Goal: Task Accomplishment & Management: Manage account settings

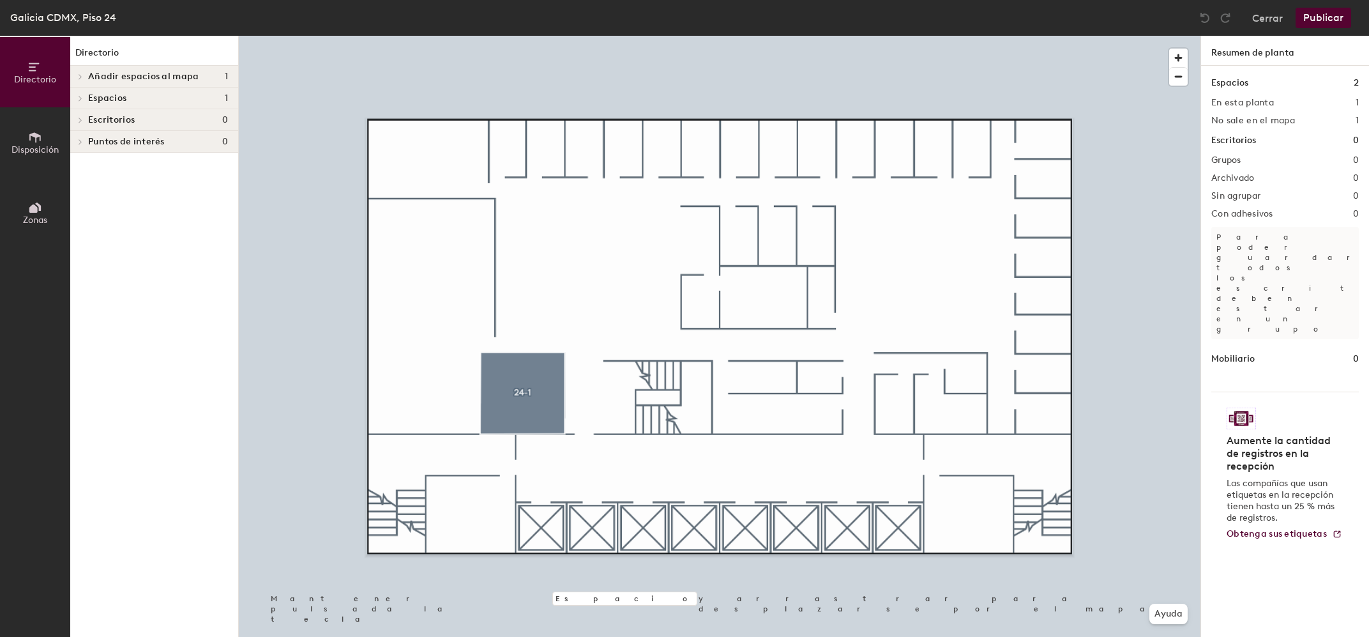
click at [120, 75] on span "Añadir espacios al mapa" at bounding box center [143, 77] width 110 height 10
click at [120, 96] on p "Regadera P24" at bounding box center [116, 97] width 57 height 15
click at [41, 148] on span "Disposición" at bounding box center [34, 149] width 47 height 11
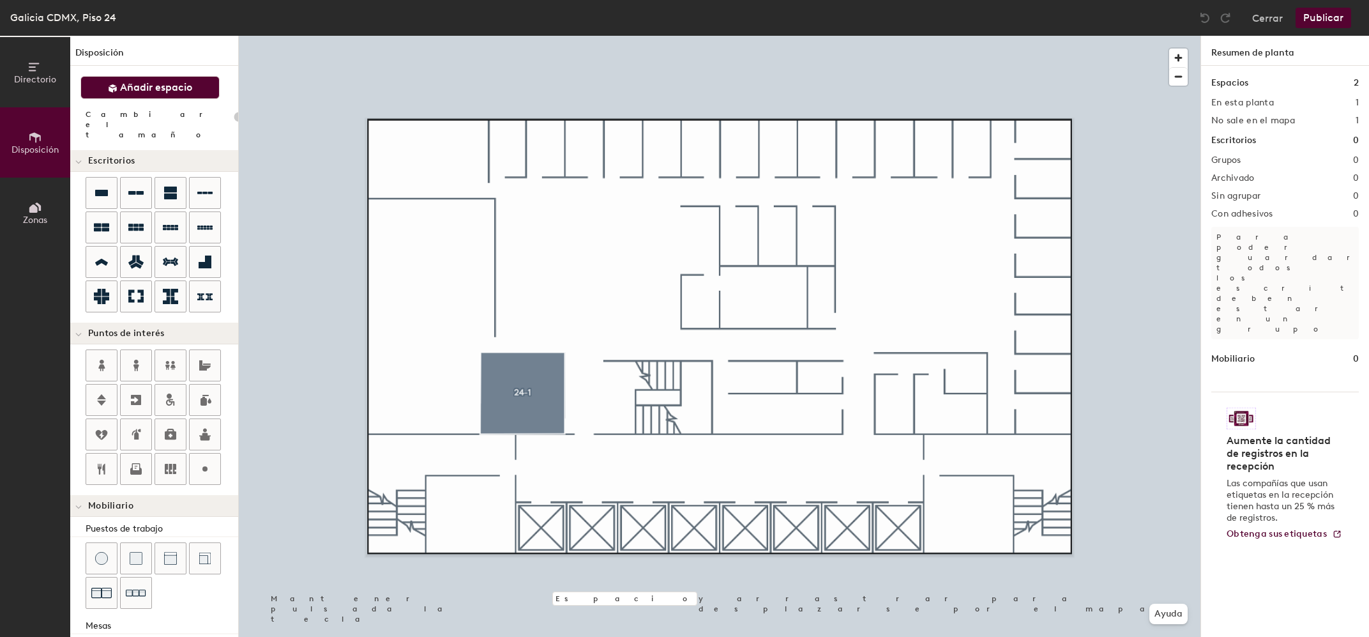
click at [154, 88] on span "Añadir espacio" at bounding box center [156, 87] width 72 height 13
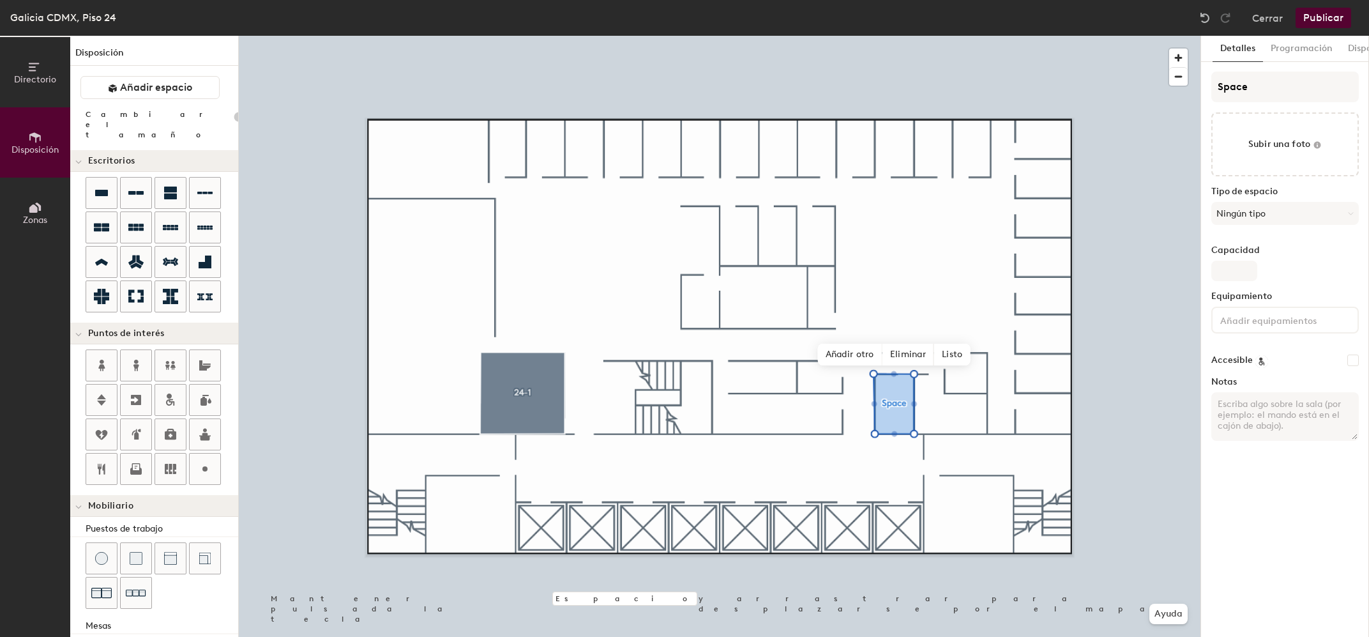
type input "20"
drag, startPoint x: 1267, startPoint y: 93, endPoint x: 1079, endPoint y: 84, distance: 187.9
click at [1211, 84] on input "Space" at bounding box center [1285, 87] width 148 height 31
paste input "RegaderaP24@galicia.com.mx"
type input "RegaderaP24@galicia.com.mx"
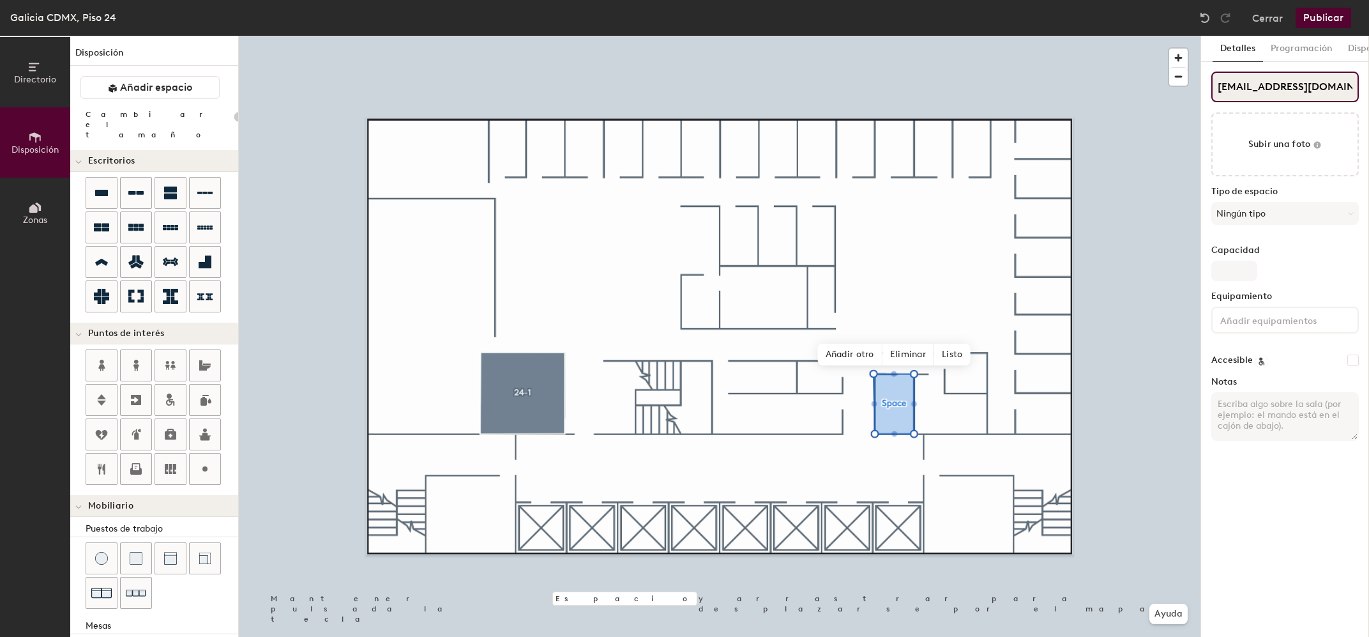
scroll to position [0, 14]
type input "20"
type input "RegaderaP24"
type input "20"
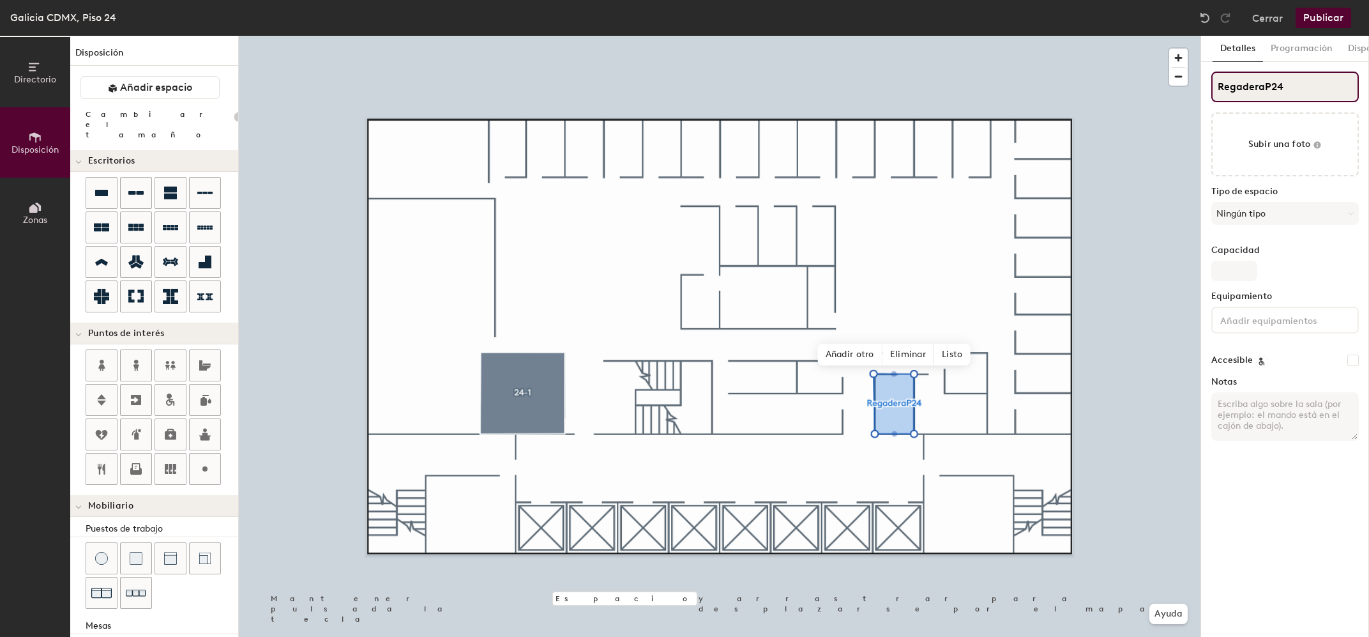
type input "Regadera P24"
type input "20"
type input "Regadera P24"
click at [1289, 213] on button "Ningún tipo" at bounding box center [1285, 213] width 148 height 23
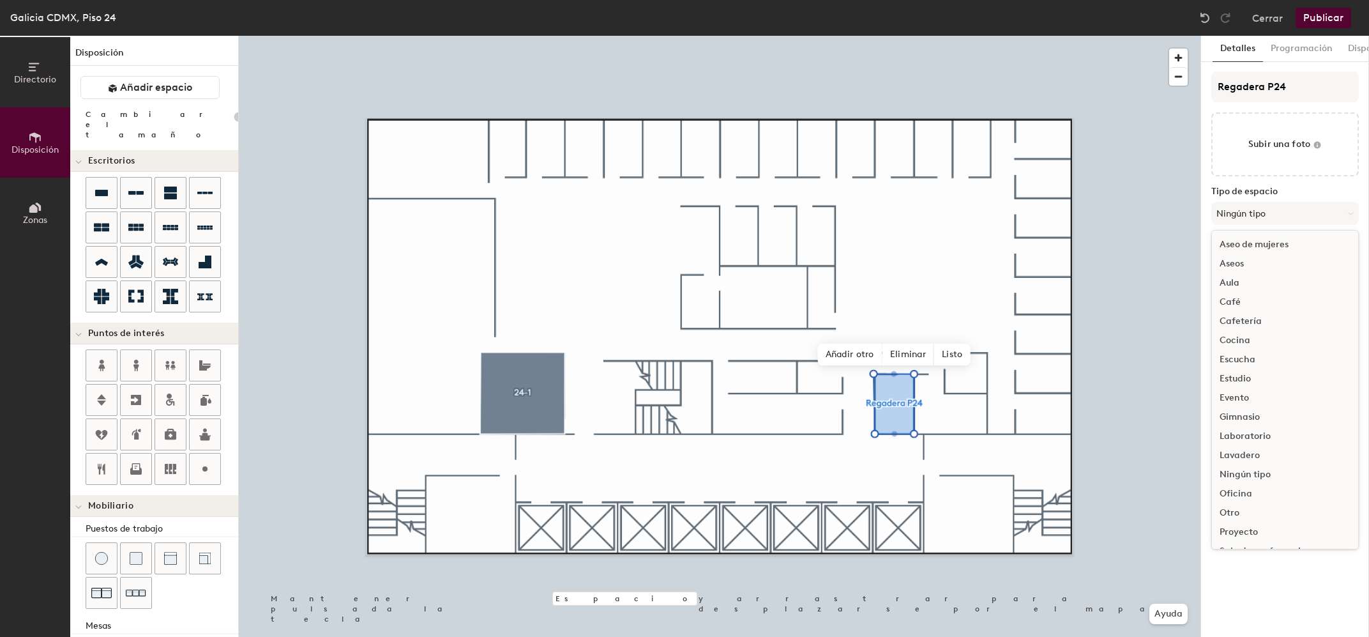
scroll to position [285, 0]
click at [1241, 289] on div "Otro" at bounding box center [1285, 285] width 146 height 19
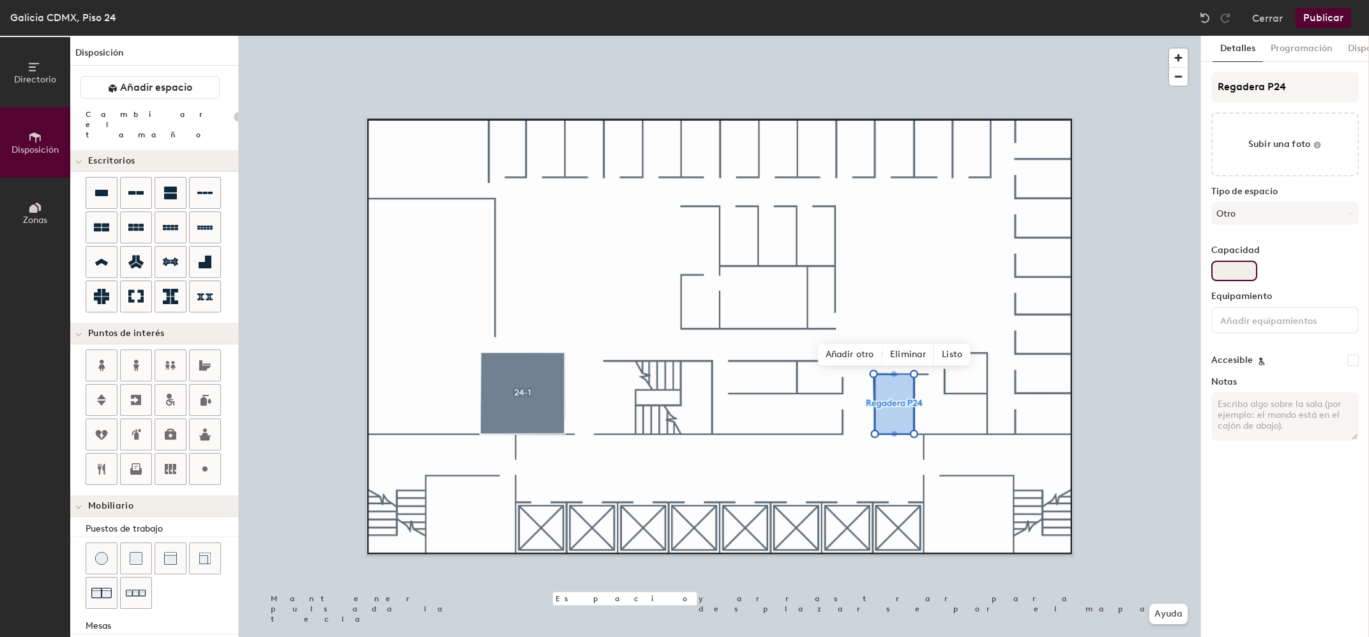
click at [1229, 275] on input "Capacidad" at bounding box center [1234, 271] width 46 height 20
click at [1238, 277] on input "Capacidad" at bounding box center [1234, 271] width 46 height 20
drag, startPoint x: 1296, startPoint y: 331, endPoint x: 1300, endPoint y: 317, distance: 14.6
click at [1295, 331] on div "Equipamiento" at bounding box center [1285, 317] width 148 height 52
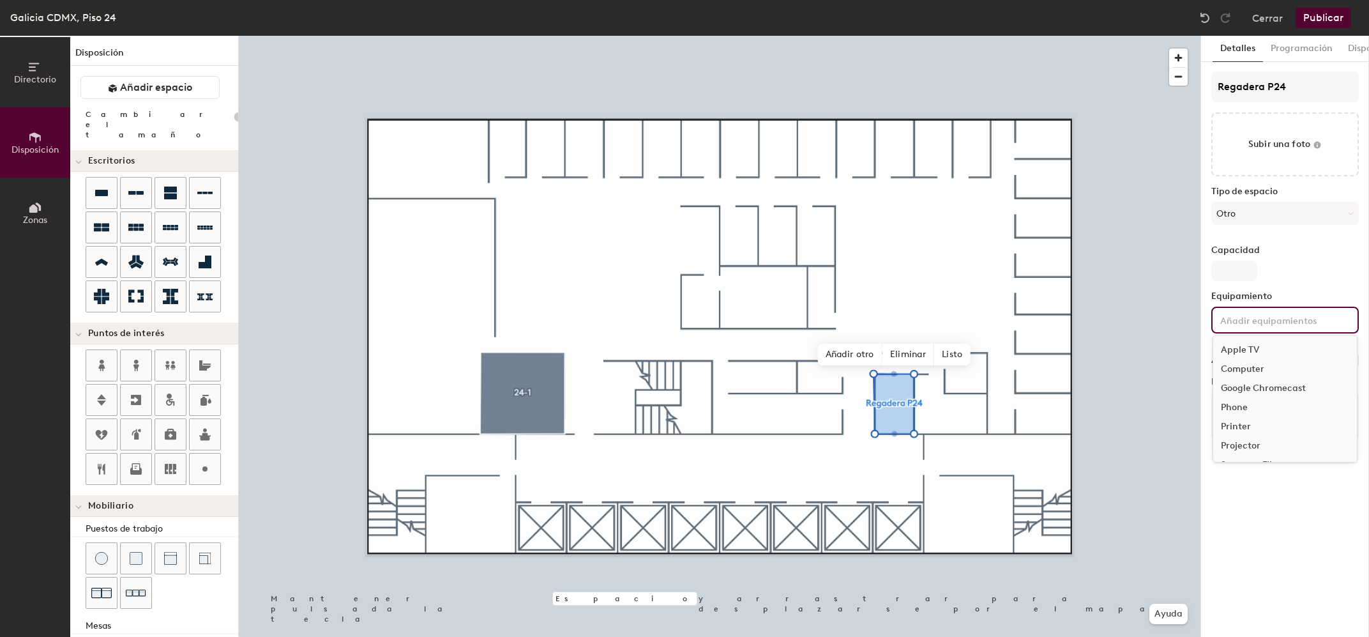
click at [1300, 317] on input at bounding box center [1275, 319] width 115 height 15
click at [1237, 261] on input "Capacidad" at bounding box center [1234, 271] width 46 height 20
click at [1248, 208] on button "Otro" at bounding box center [1285, 213] width 148 height 23
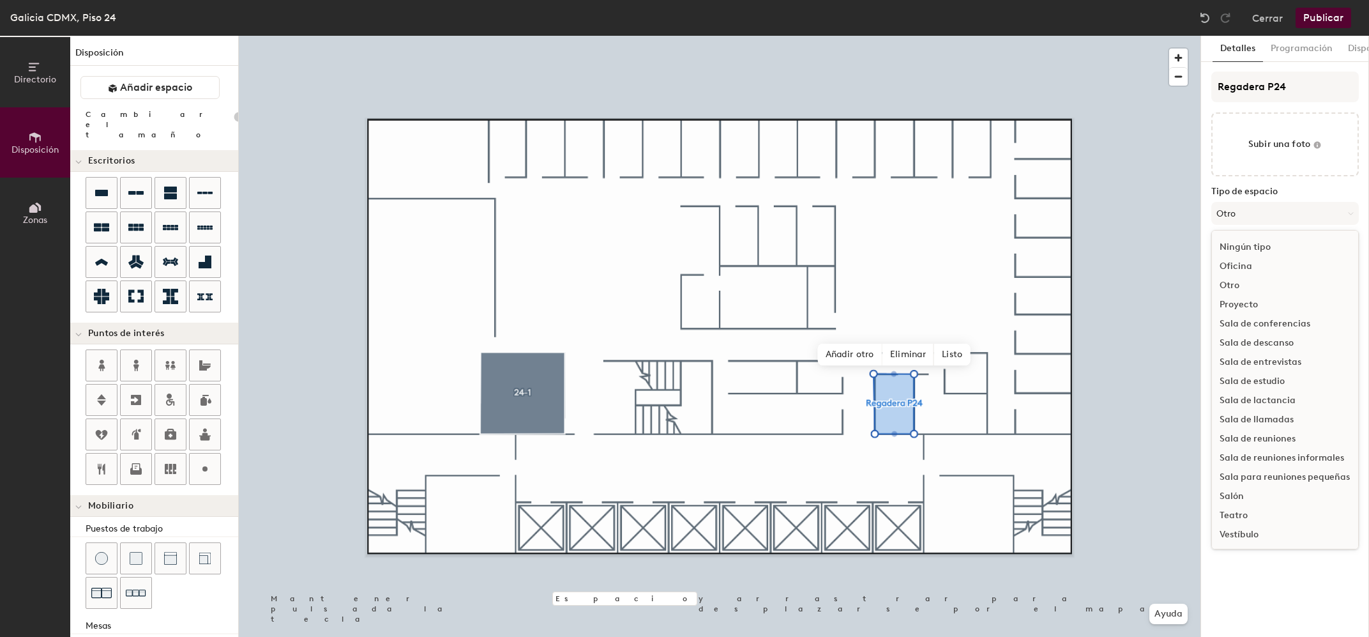
scroll to position [222, 0]
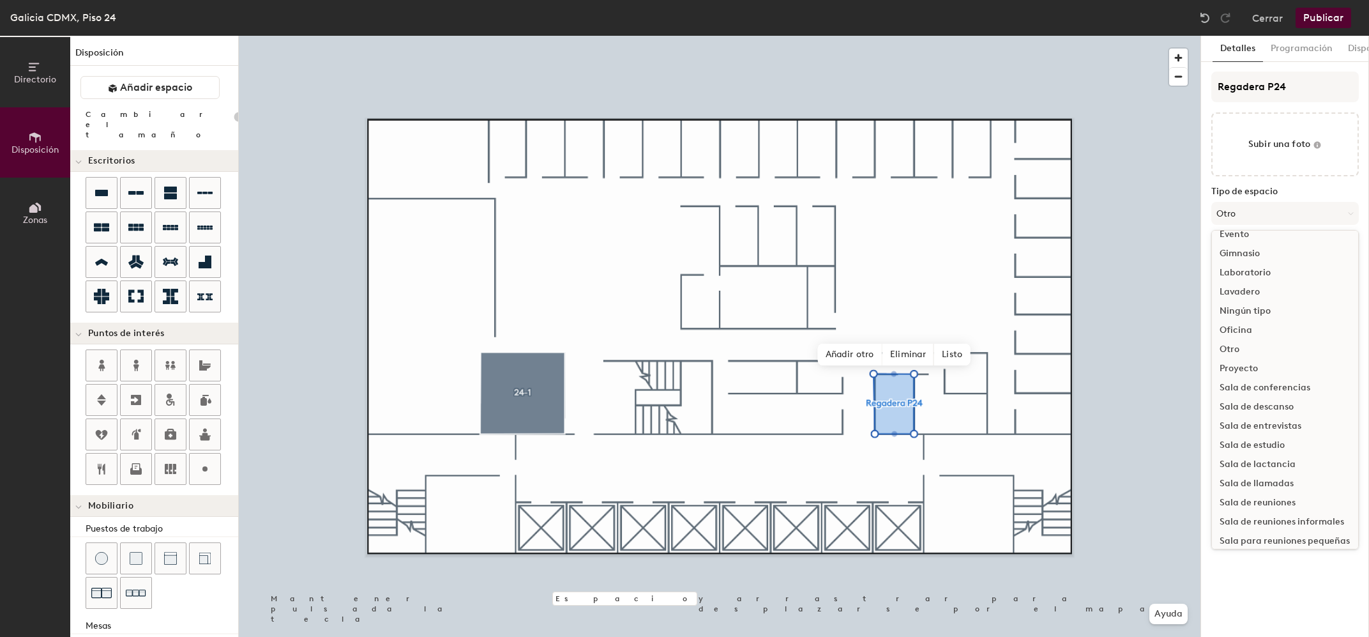
click at [1263, 310] on div "Ningún tipo" at bounding box center [1285, 310] width 146 height 19
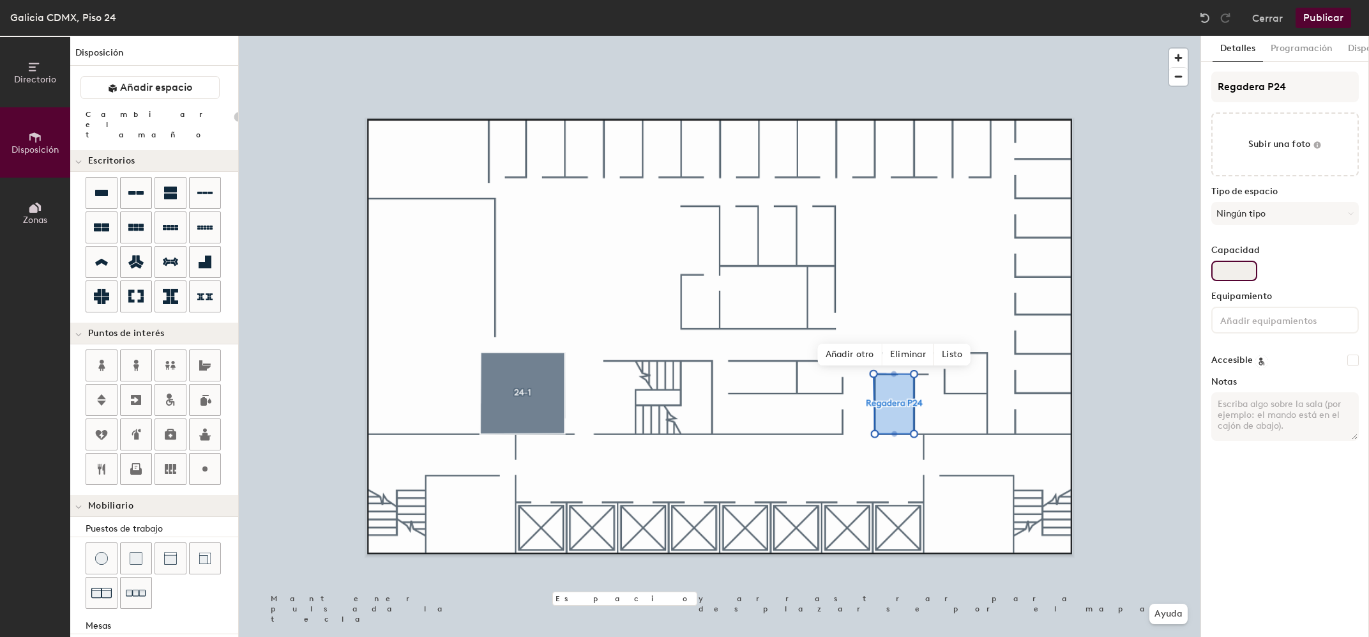
click at [1245, 270] on input "Capacidad" at bounding box center [1234, 271] width 46 height 20
click at [1257, 360] on circle at bounding box center [1261, 361] width 12 height 12
click at [1259, 202] on button "Ningún tipo" at bounding box center [1285, 213] width 148 height 23
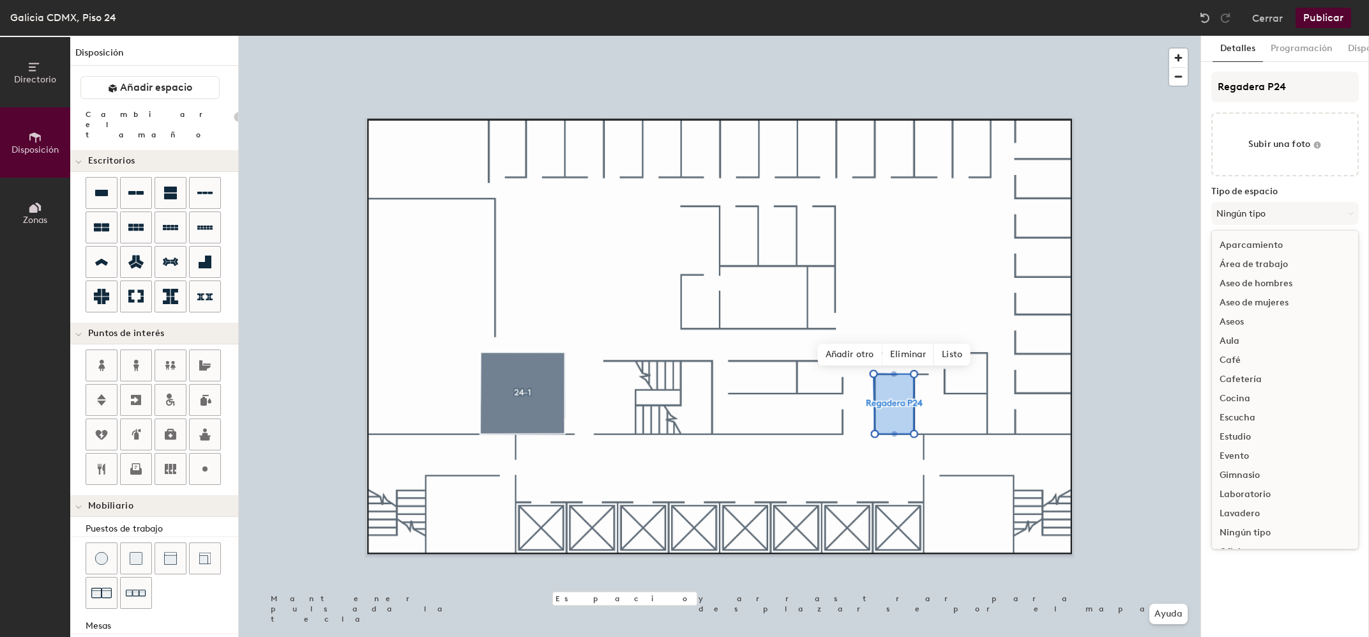
drag, startPoint x: 1292, startPoint y: 277, endPoint x: 1314, endPoint y: 263, distance: 26.4
click at [1293, 277] on div "Aseo de hombres" at bounding box center [1285, 283] width 146 height 19
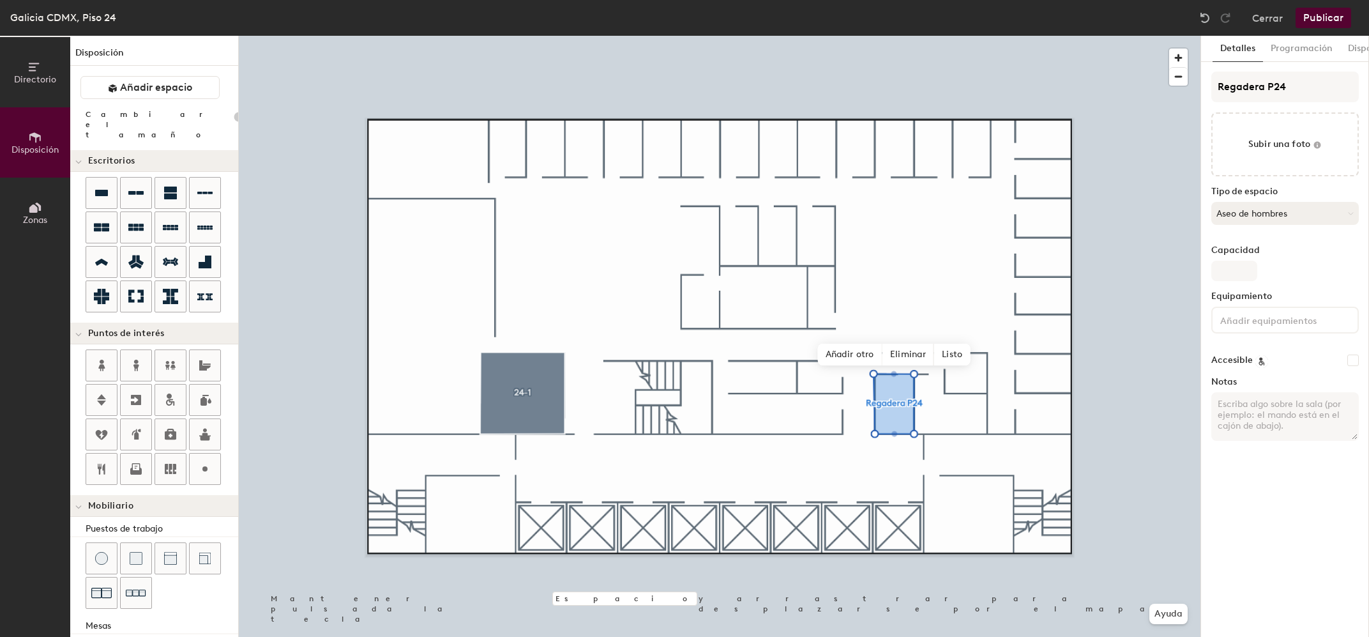
click at [1321, 209] on button "Aseo de hombres" at bounding box center [1285, 213] width 148 height 23
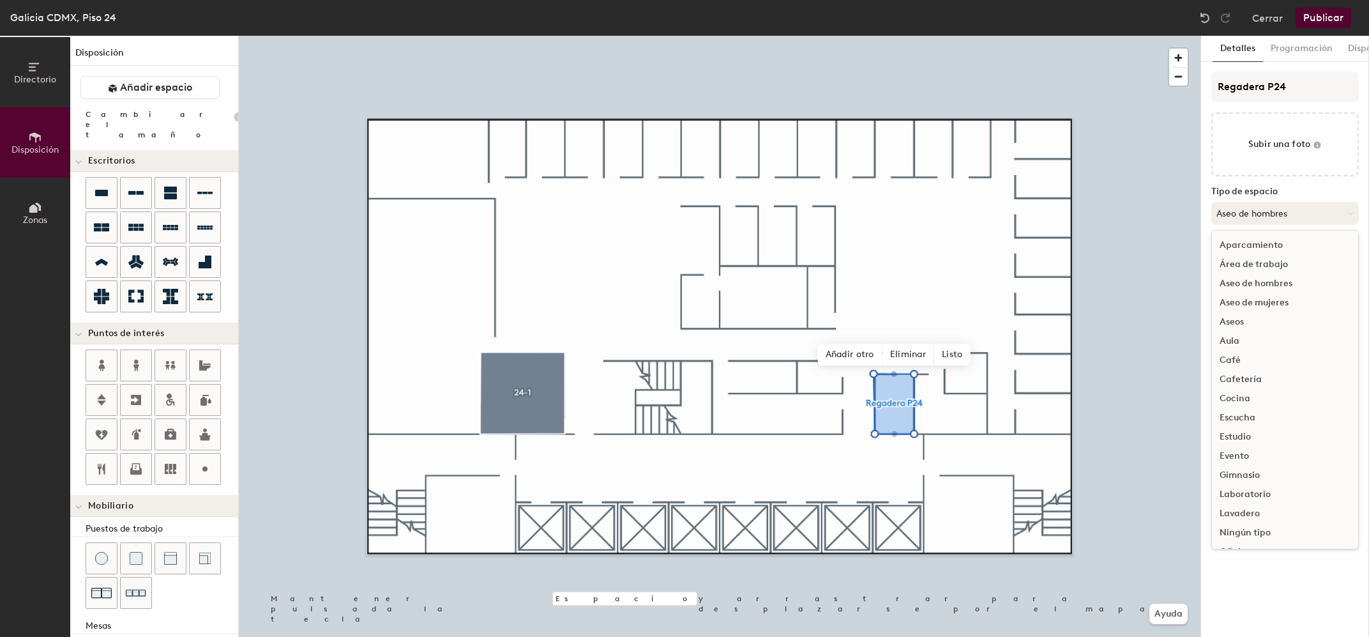
click at [1298, 207] on button "Aseo de hombres" at bounding box center [1285, 213] width 148 height 23
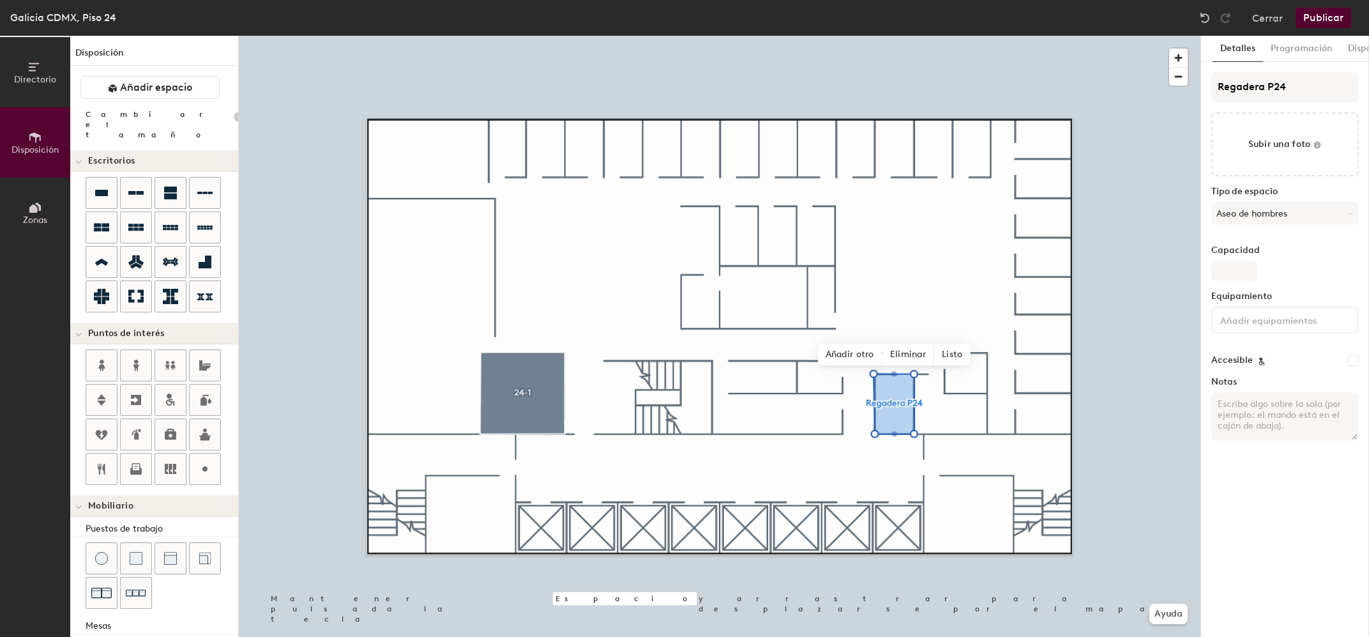
drag, startPoint x: 1285, startPoint y: 221, endPoint x: 1279, endPoint y: 227, distance: 8.1
click at [1286, 220] on button "Aseo de hombres" at bounding box center [1285, 213] width 148 height 23
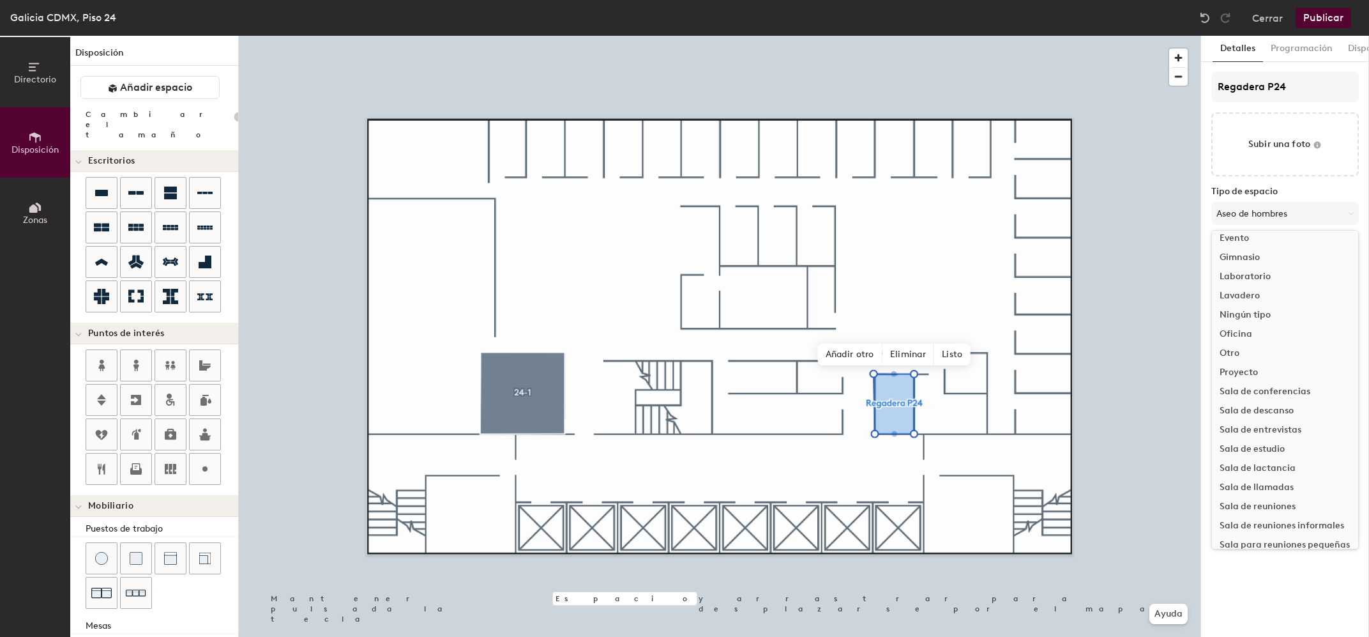
scroll to position [285, 0]
drag, startPoint x: 1247, startPoint y: 282, endPoint x: 1265, endPoint y: 330, distance: 51.4
click at [1248, 282] on div "Otro" at bounding box center [1285, 285] width 146 height 19
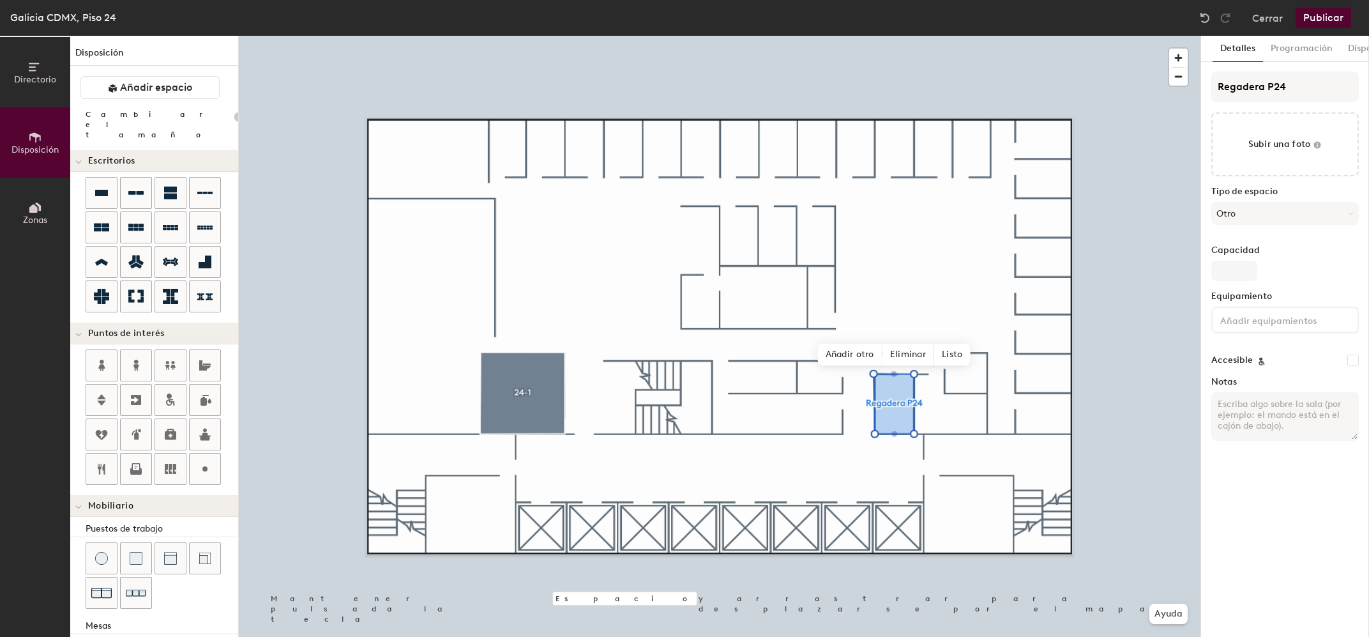
click at [1326, 19] on button "Publicar" at bounding box center [1324, 18] width 56 height 20
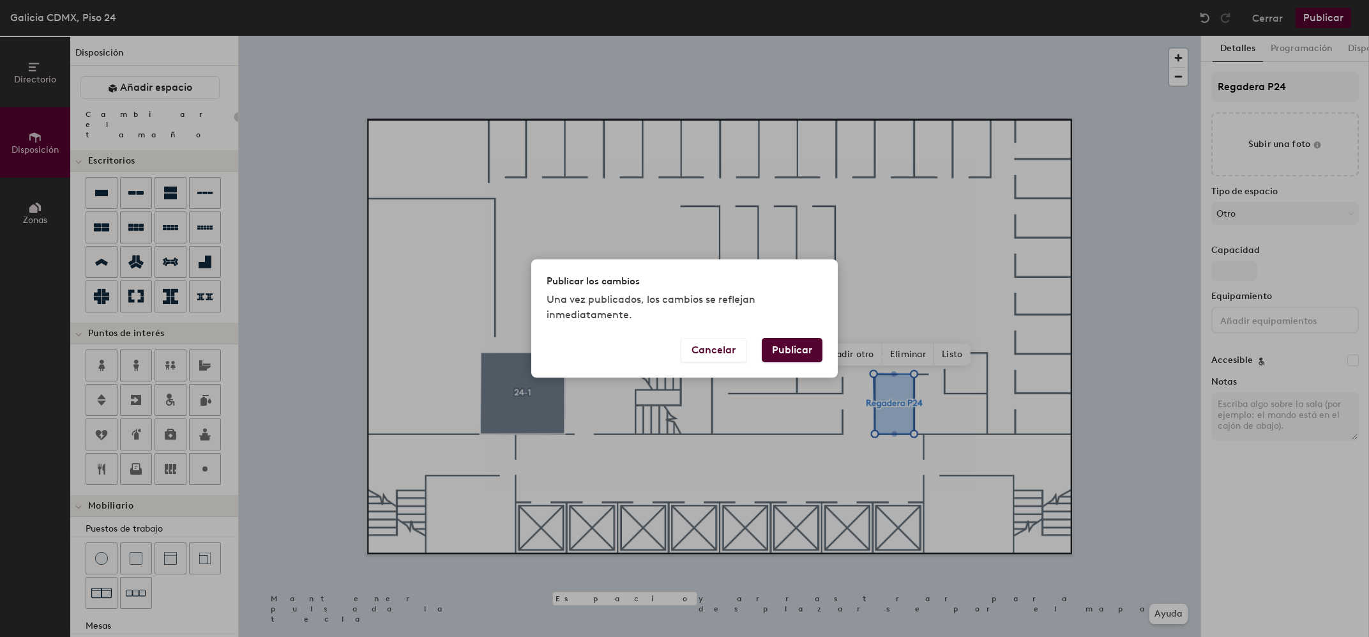
click at [798, 346] on button "Publicar" at bounding box center [792, 350] width 61 height 24
type input "20"
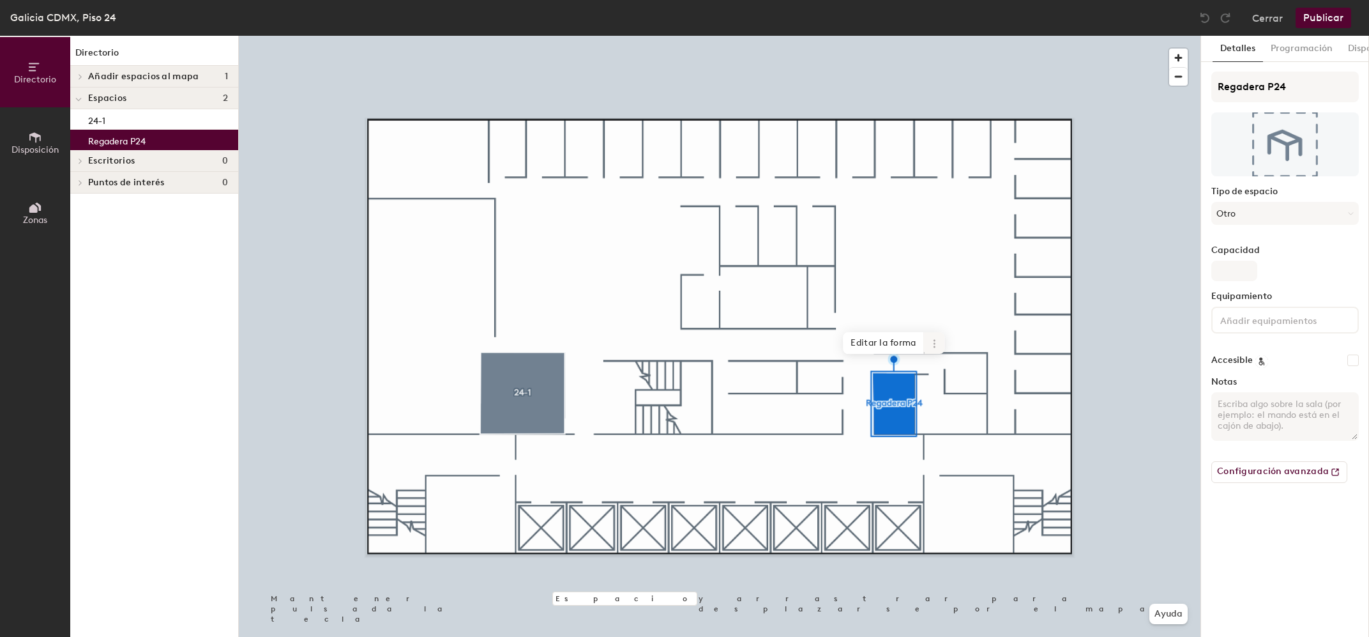
click at [931, 346] on icon at bounding box center [935, 343] width 10 height 10
click at [961, 395] on span "Archivar" at bounding box center [981, 406] width 114 height 22
click at [1327, 18] on button "Publicar" at bounding box center [1324, 18] width 56 height 20
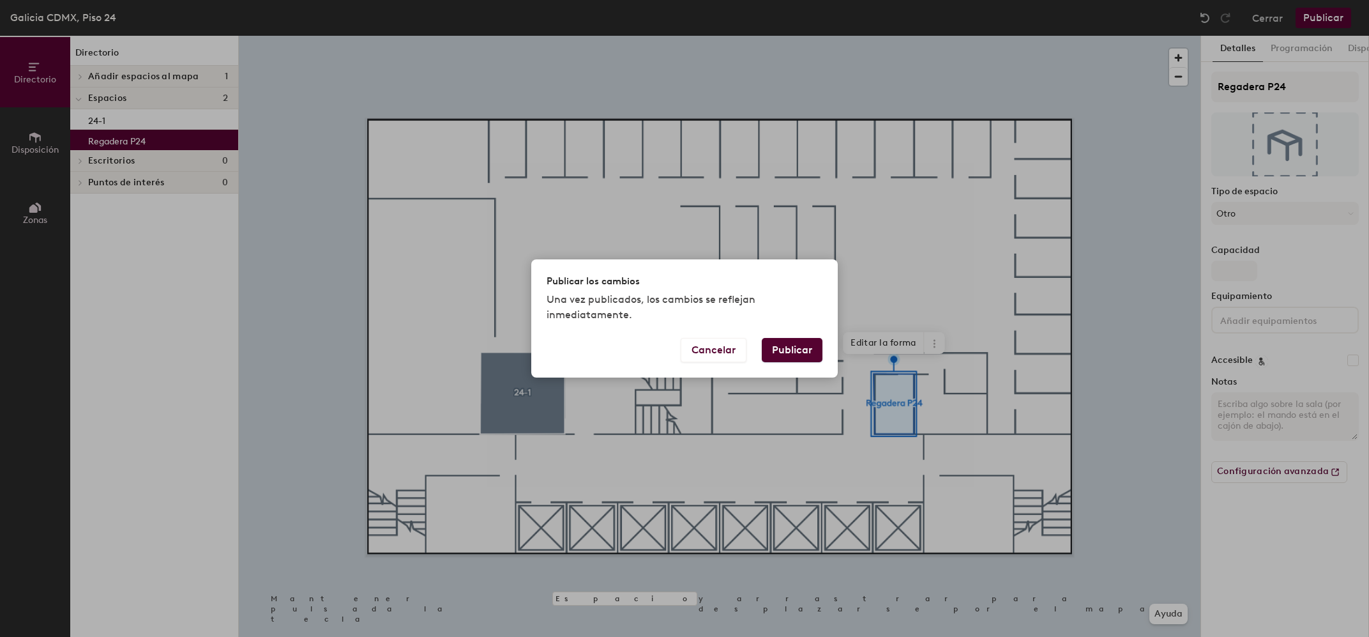
click at [784, 349] on button "Publicar" at bounding box center [792, 350] width 61 height 24
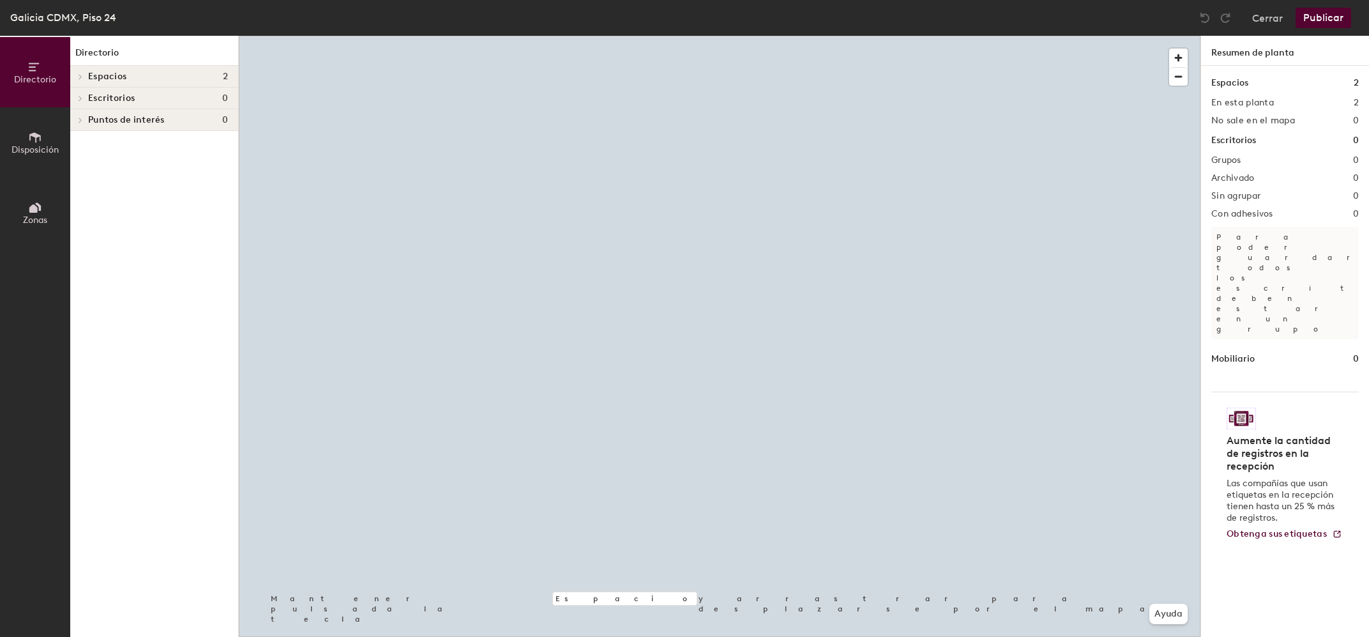
click at [139, 78] on h4 "Espacios 2" at bounding box center [158, 77] width 140 height 10
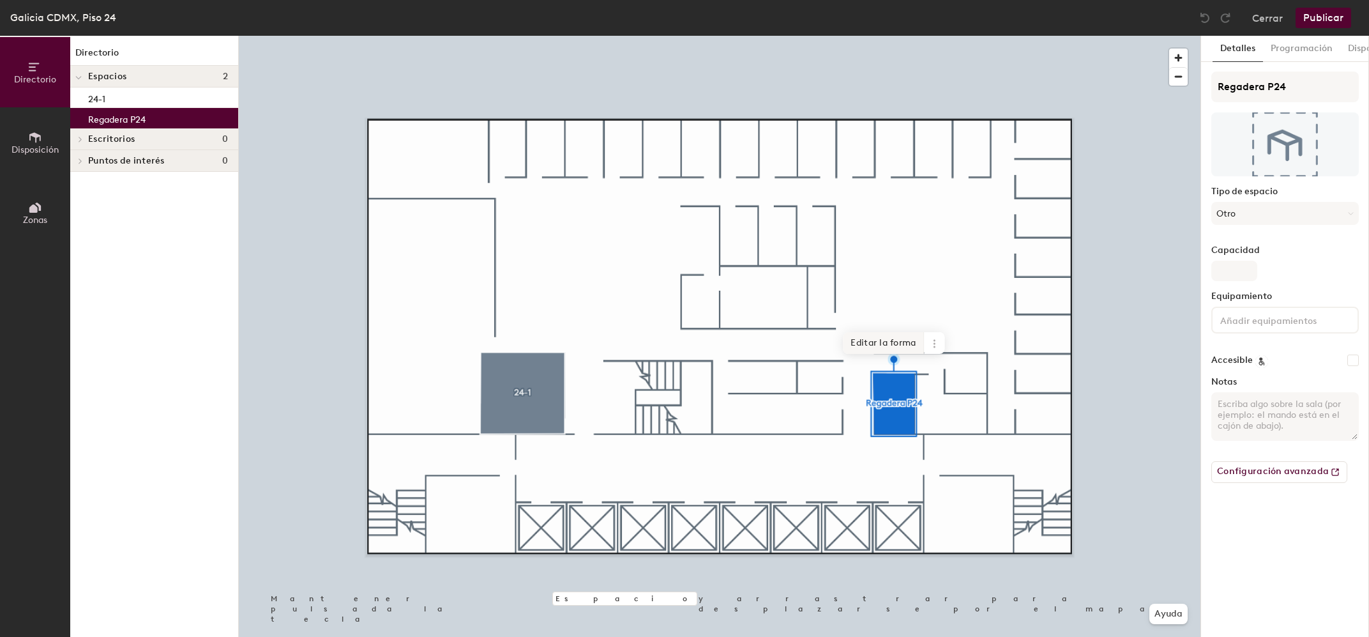
click at [873, 345] on span "Editar la forma" at bounding box center [883, 343] width 81 height 22
click at [918, 356] on span "Listo" at bounding box center [920, 355] width 36 height 22
click at [931, 341] on icon at bounding box center [935, 343] width 10 height 10
click at [968, 398] on span "Archivar" at bounding box center [981, 406] width 114 height 22
click at [936, 347] on icon at bounding box center [935, 346] width 2 height 2
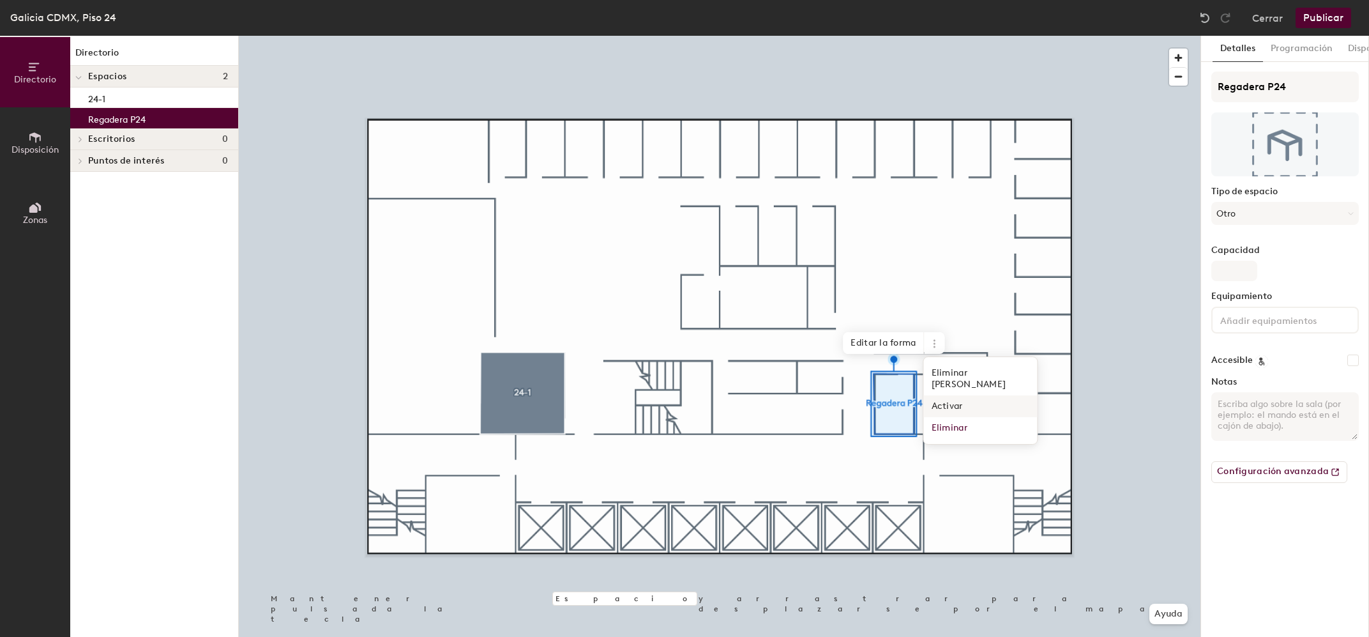
click at [953, 397] on span "Activar" at bounding box center [981, 406] width 114 height 22
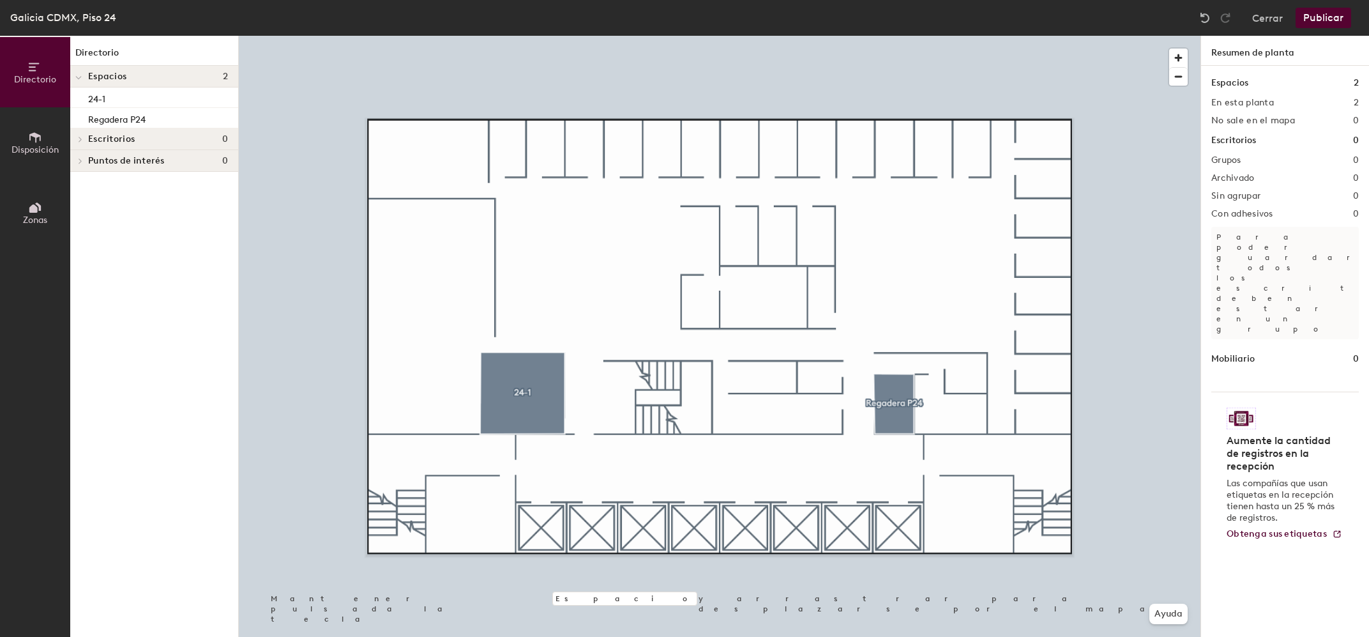
click at [31, 135] on icon at bounding box center [34, 137] width 11 height 10
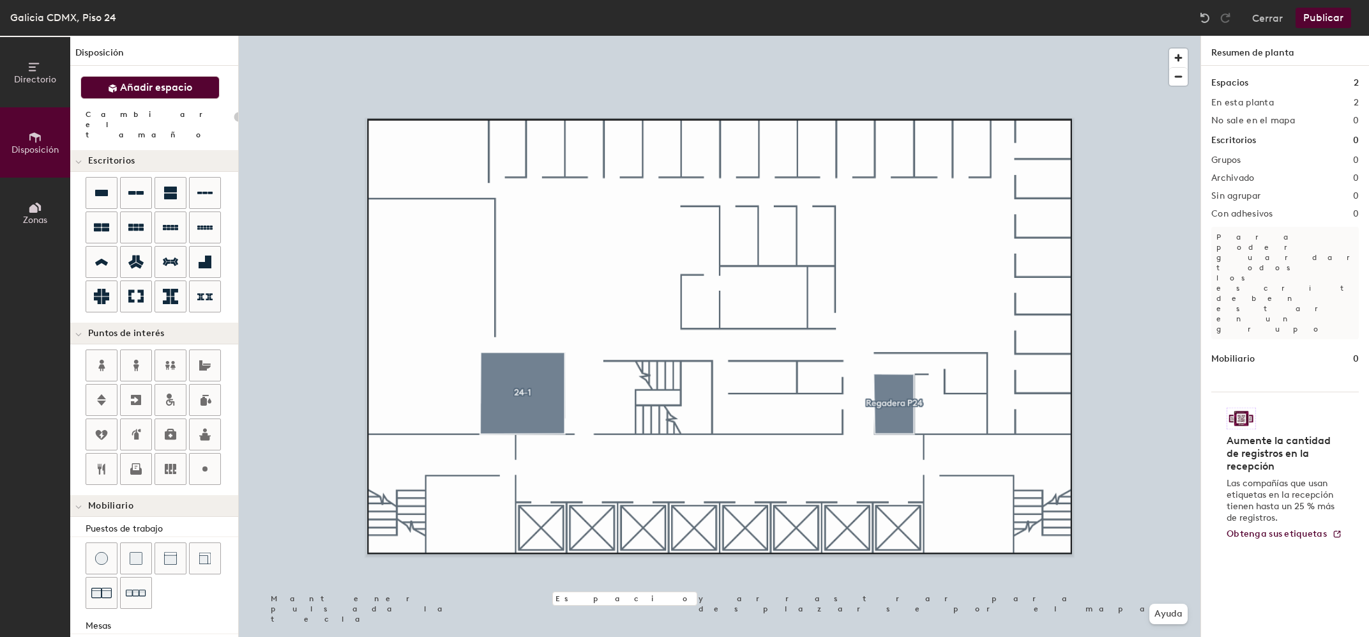
click at [181, 90] on span "Añadir espacio" at bounding box center [156, 87] width 72 height 13
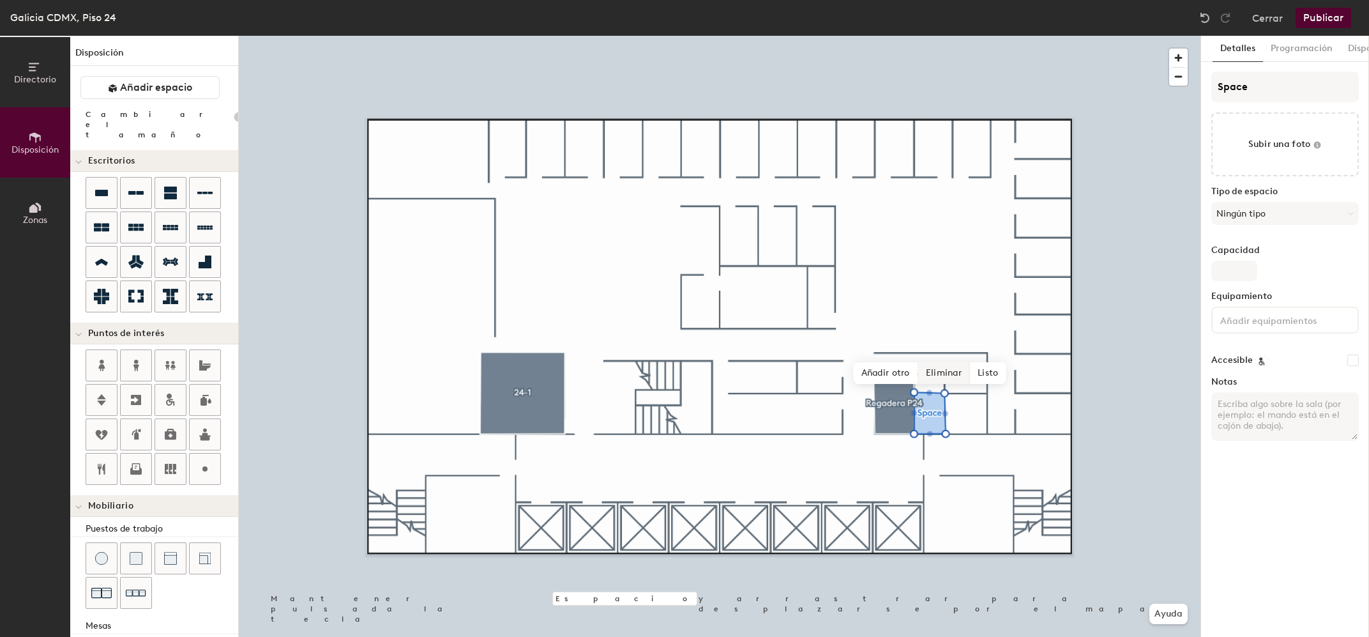
click at [928, 372] on div "Mantener pulsada la tecla Espacio y arrastrar para desplazarse por el mapa. Ayu…" at bounding box center [720, 336] width 962 height 601
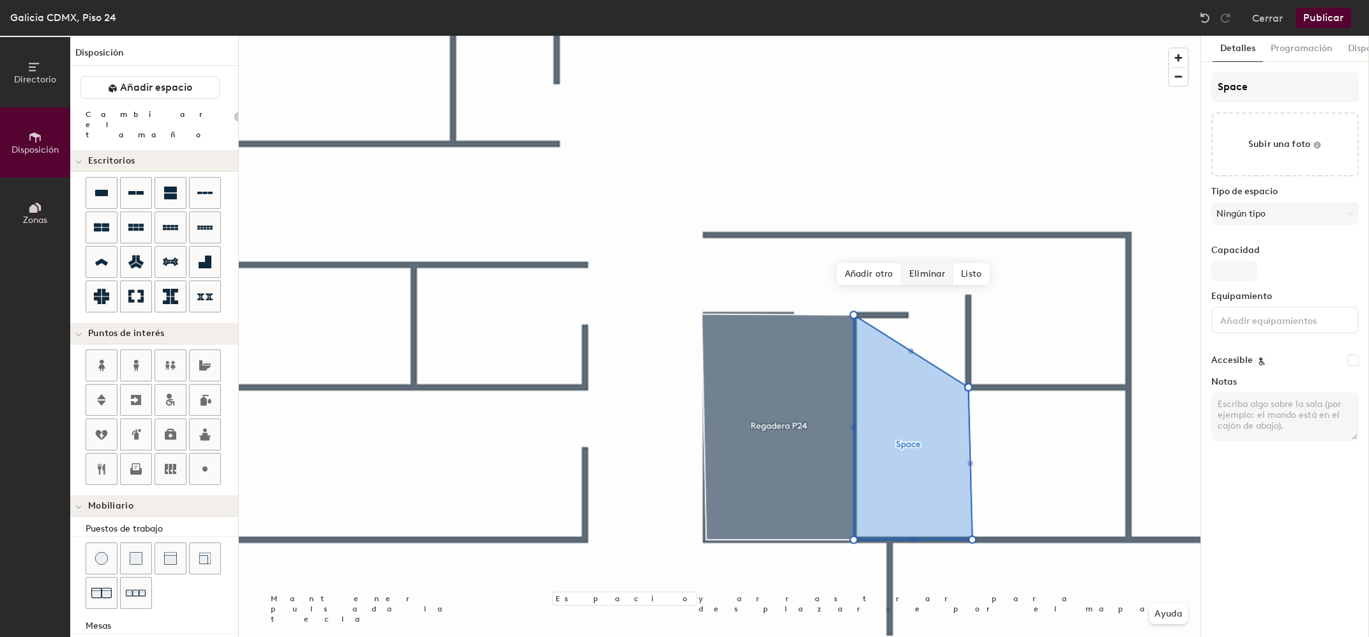
click at [931, 277] on span "Eliminar" at bounding box center [928, 274] width 52 height 22
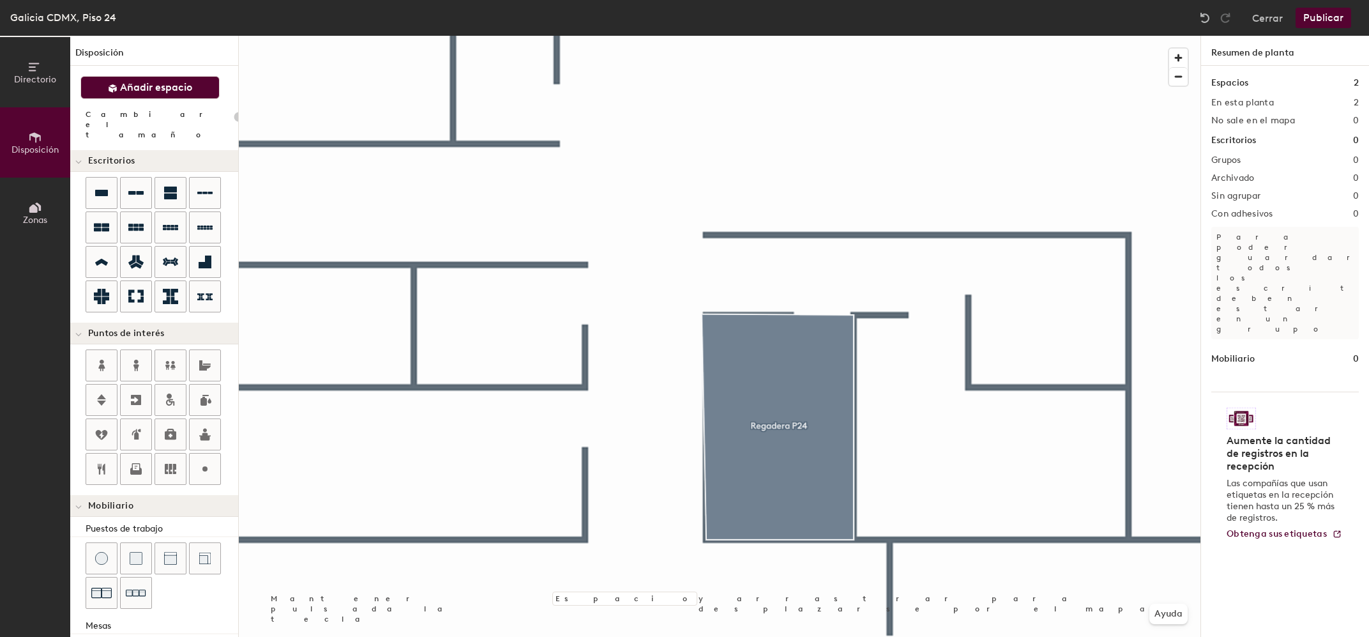
click at [137, 75] on div "Disposición Añadir espacio Cambiar el tamaño Escritorios Puntos de interés Mobi…" at bounding box center [154, 336] width 168 height 601
click at [119, 92] on button "Añadir espacio" at bounding box center [149, 87] width 139 height 23
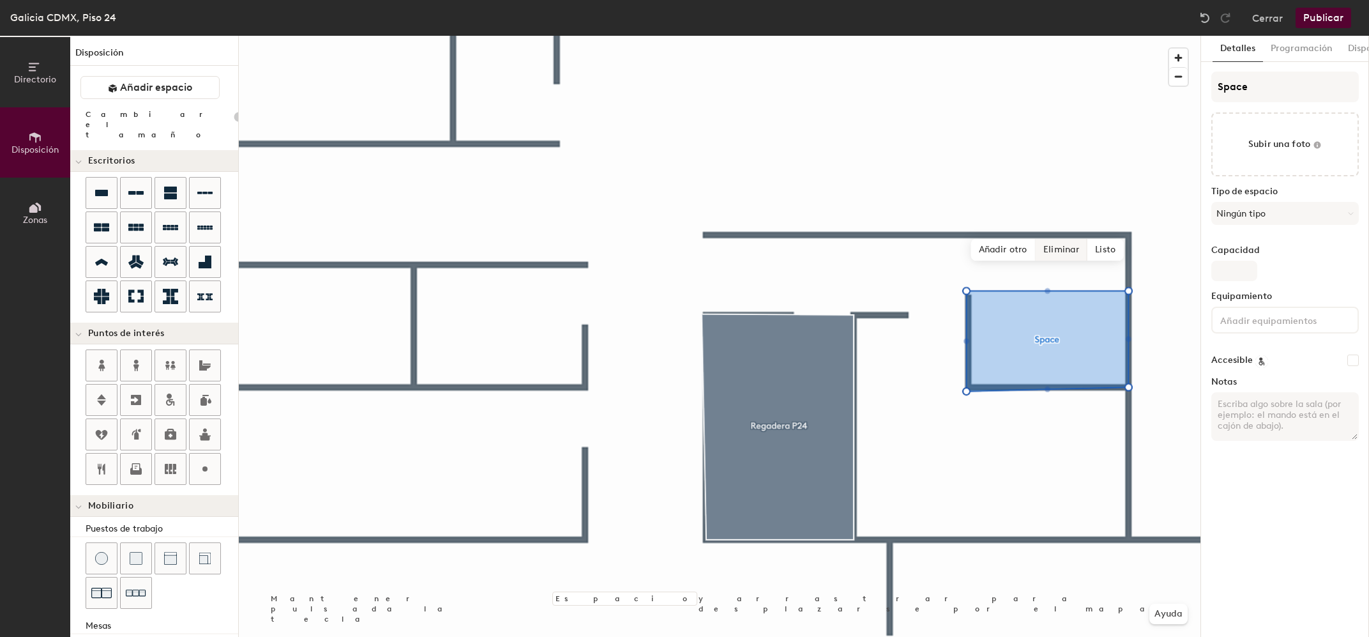
type input "20"
drag, startPoint x: 1273, startPoint y: 87, endPoint x: 953, endPoint y: 45, distance: 323.3
click at [1211, 72] on input "Space" at bounding box center [1285, 87] width 148 height 31
type input "S"
type input "20"
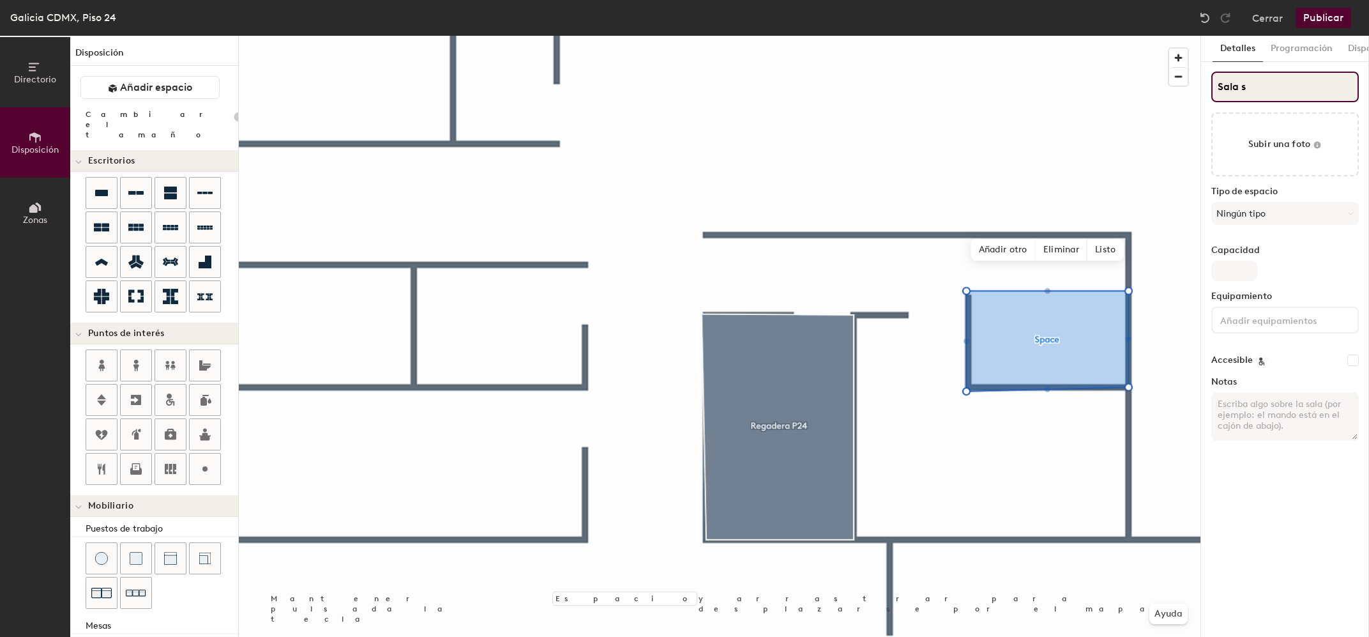
type input "Sala sd"
type input "20"
type input "Sala sde"
type input "20"
type input "Sala s"
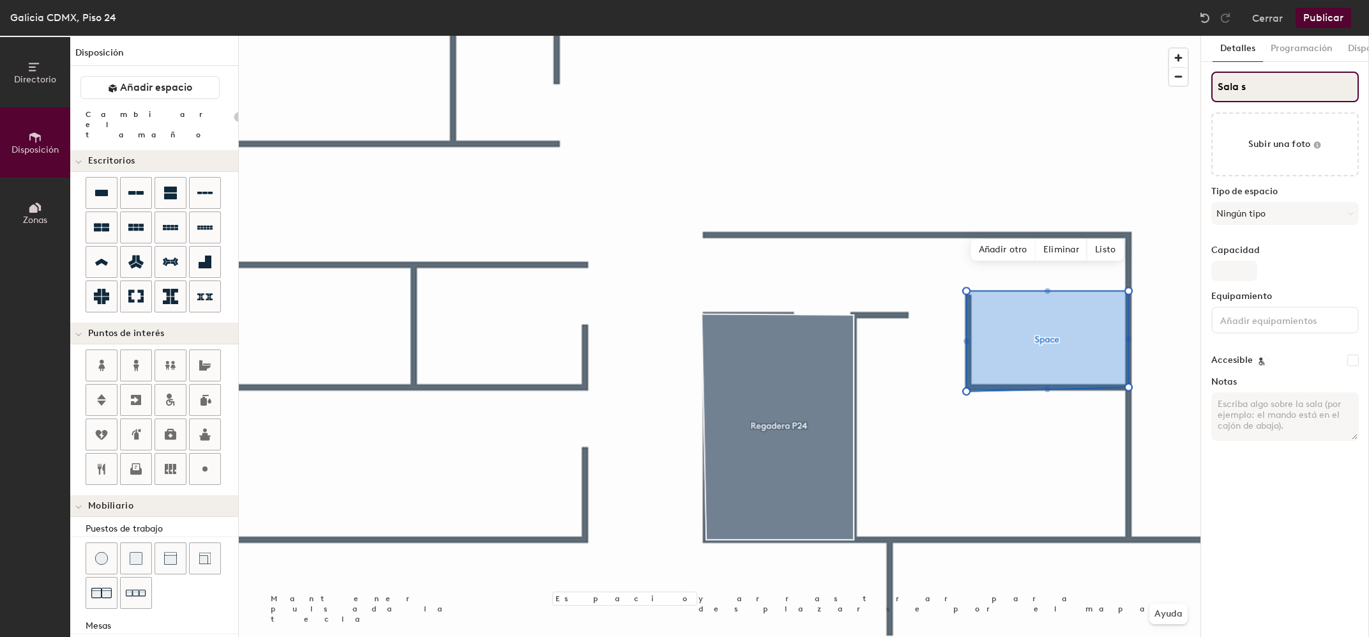
type input "20"
type input "Sala de"
type input "20"
type input "Sala de La"
type input "20"
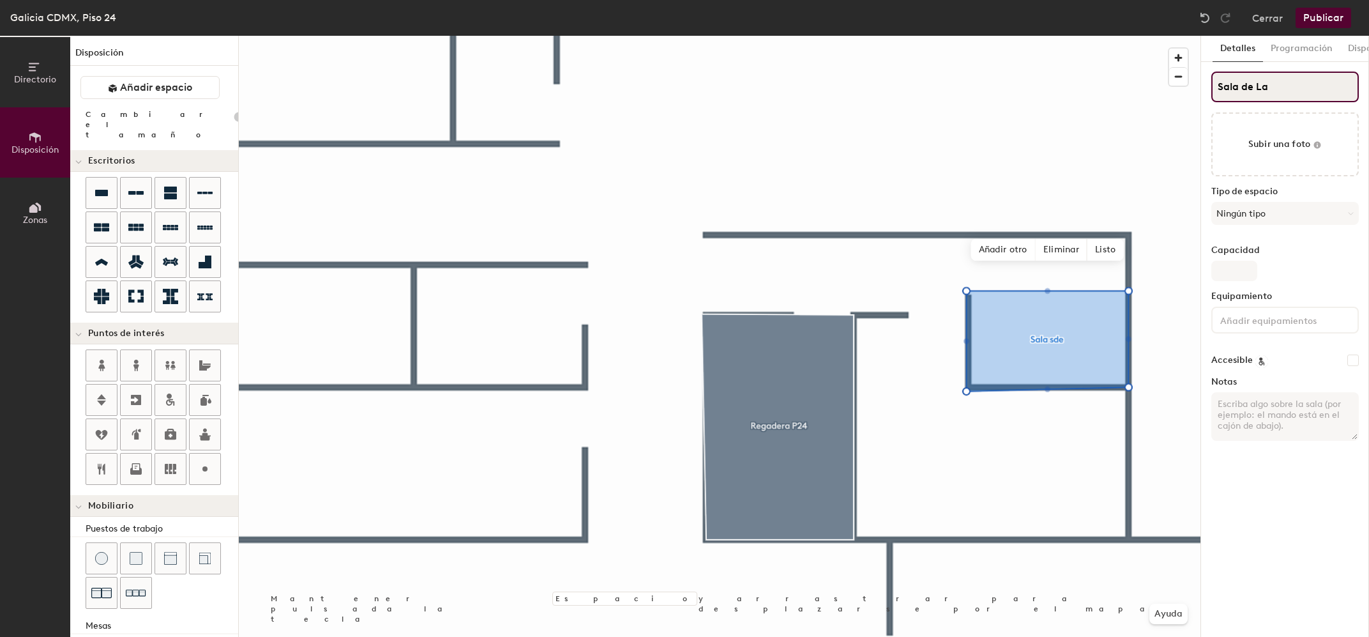
type input "Sala de Lac"
type input "20"
type input "Sala de Lacta"
type input "20"
type input "Sala de Lactanc"
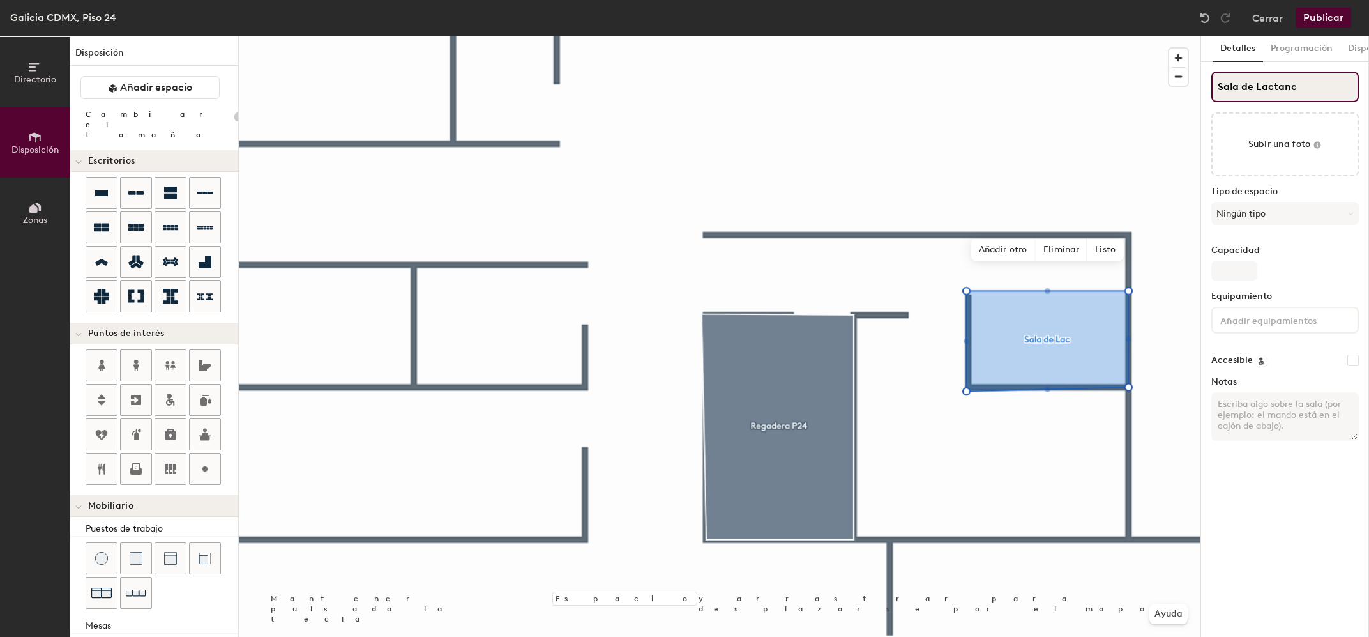
type input "20"
type input "Sala de Lactancia"
type input "20"
type input "Sala de Lactancia"
click at [1263, 213] on button "Ningún tipo" at bounding box center [1285, 213] width 148 height 23
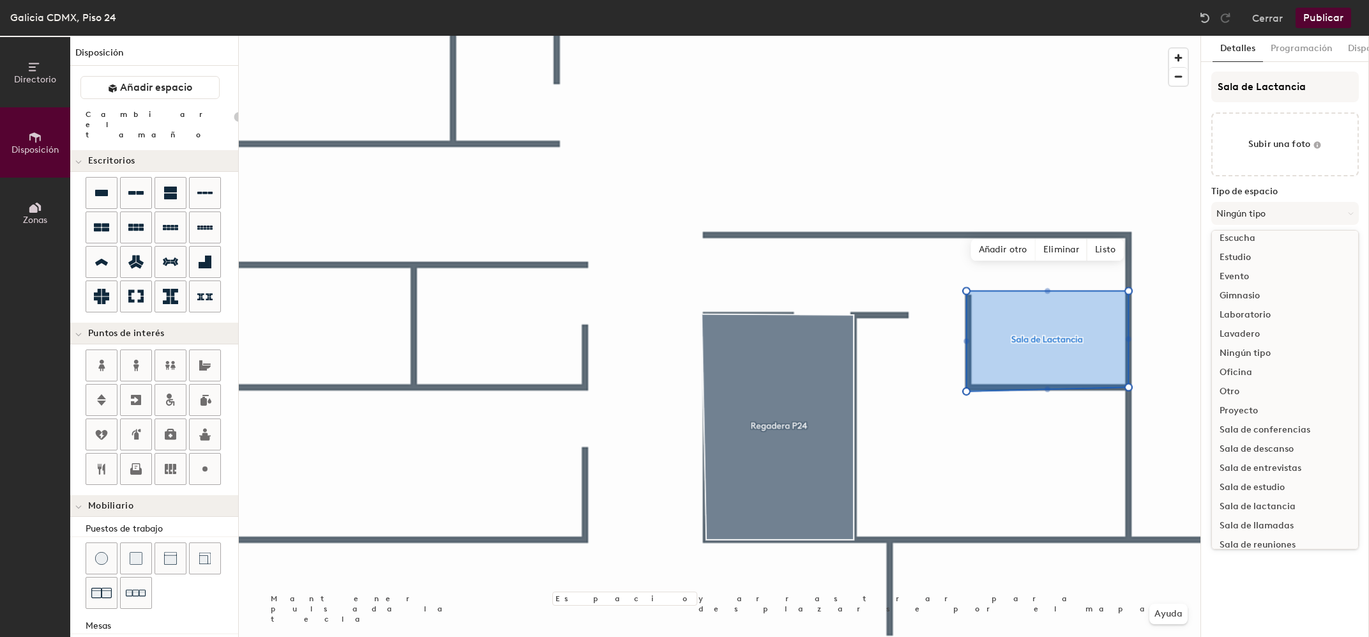
scroll to position [192, 0]
click at [1295, 492] on div "Sala de lactancia" at bounding box center [1285, 493] width 146 height 19
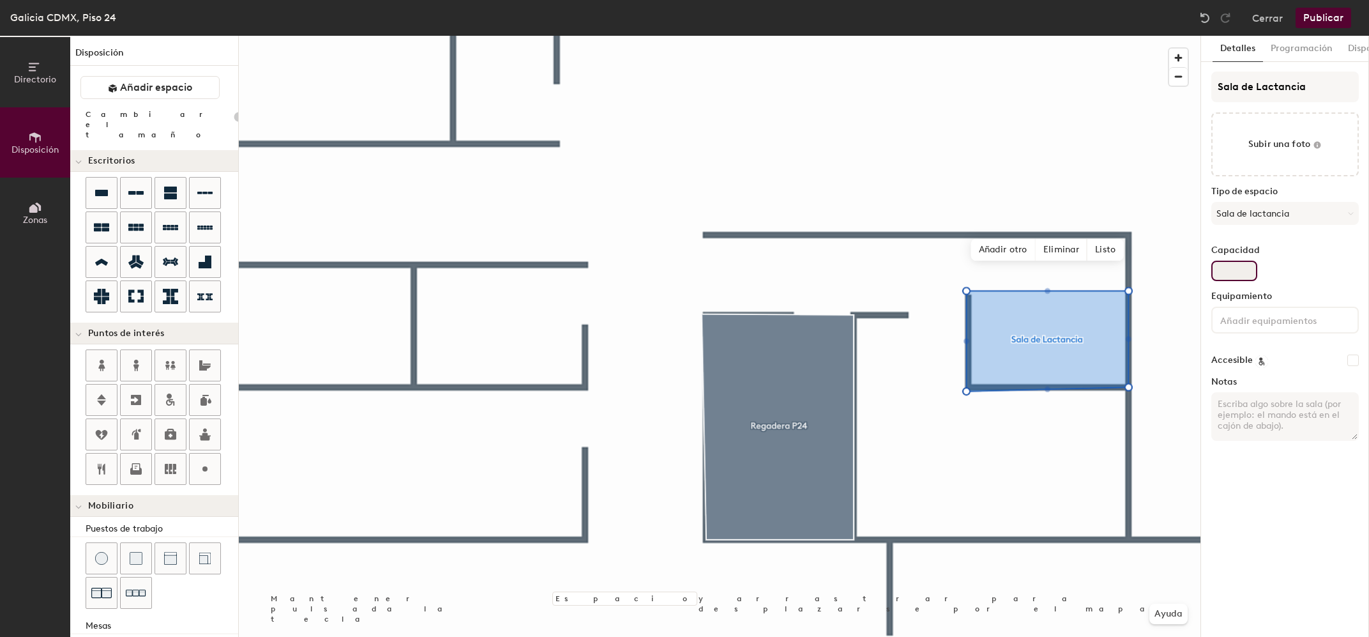
click at [1234, 274] on input "Capacidad" at bounding box center [1234, 271] width 46 height 20
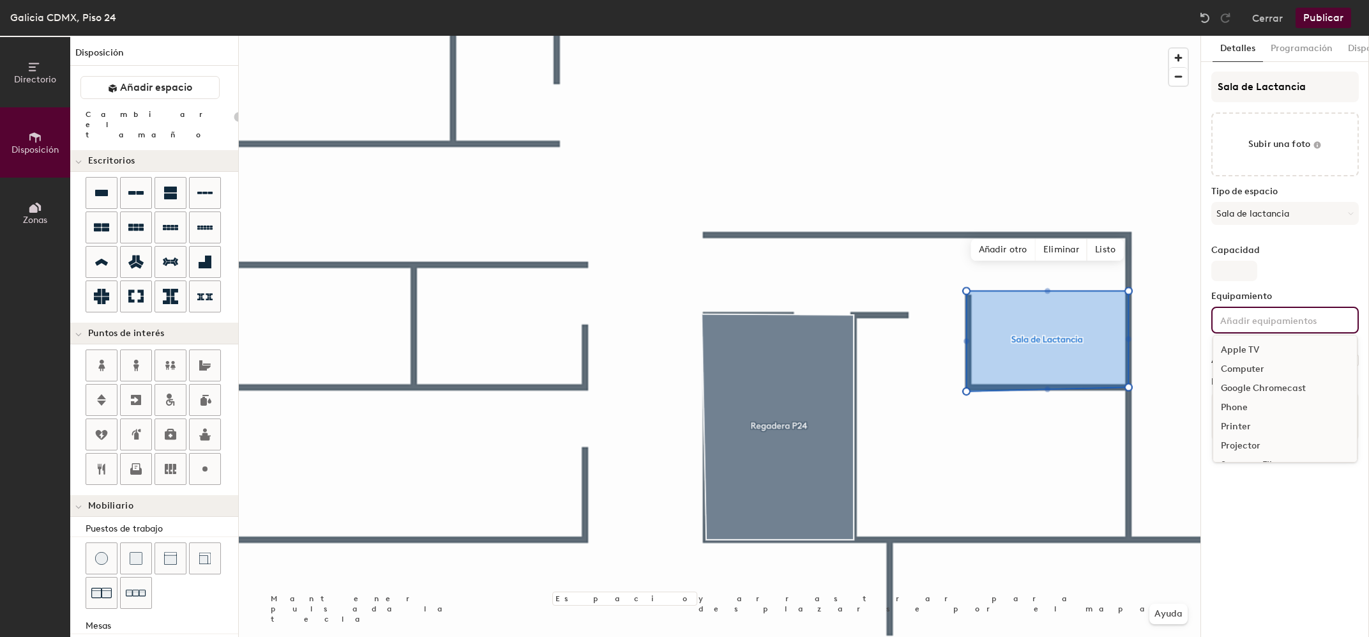
click at [1254, 320] on input at bounding box center [1275, 319] width 115 height 15
click at [1278, 524] on div "Detalles Programación Dispositivos Sala de Lactancia Subir una foto Tipo de esp…" at bounding box center [1285, 336] width 168 height 601
click at [1113, 254] on span "Listo" at bounding box center [1106, 250] width 36 height 22
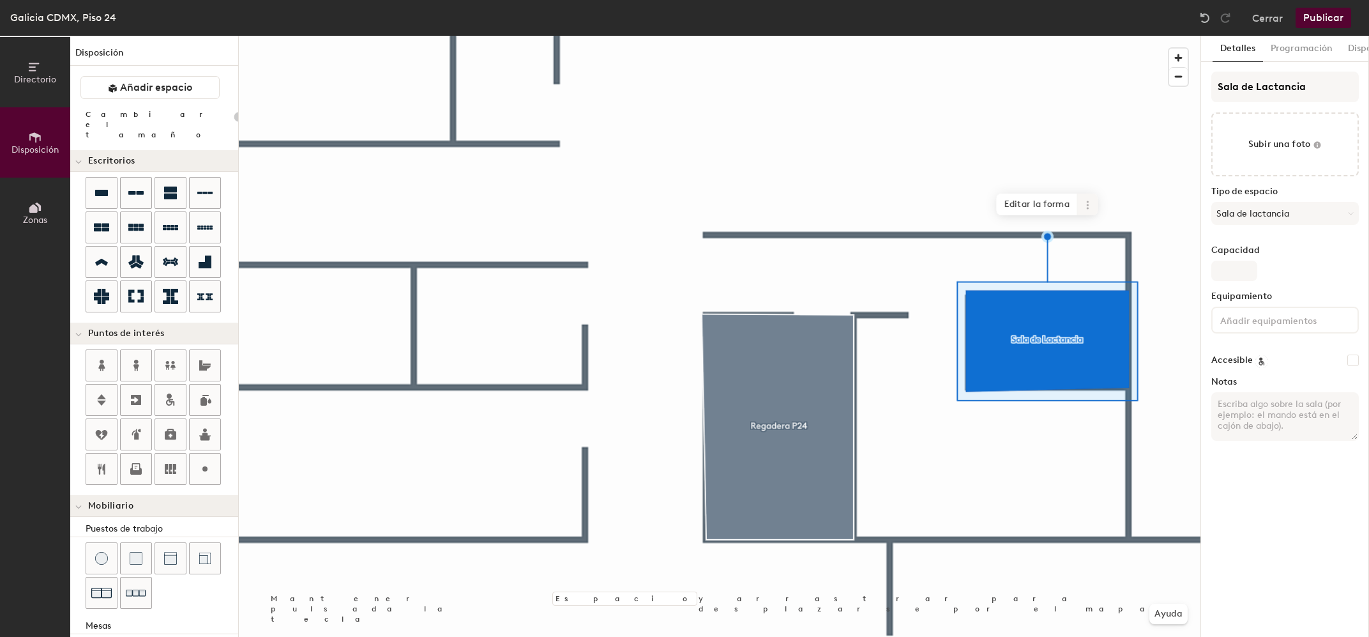
click at [1093, 202] on icon at bounding box center [1088, 205] width 10 height 10
click at [1112, 257] on span "Archivar" at bounding box center [1134, 268] width 114 height 22
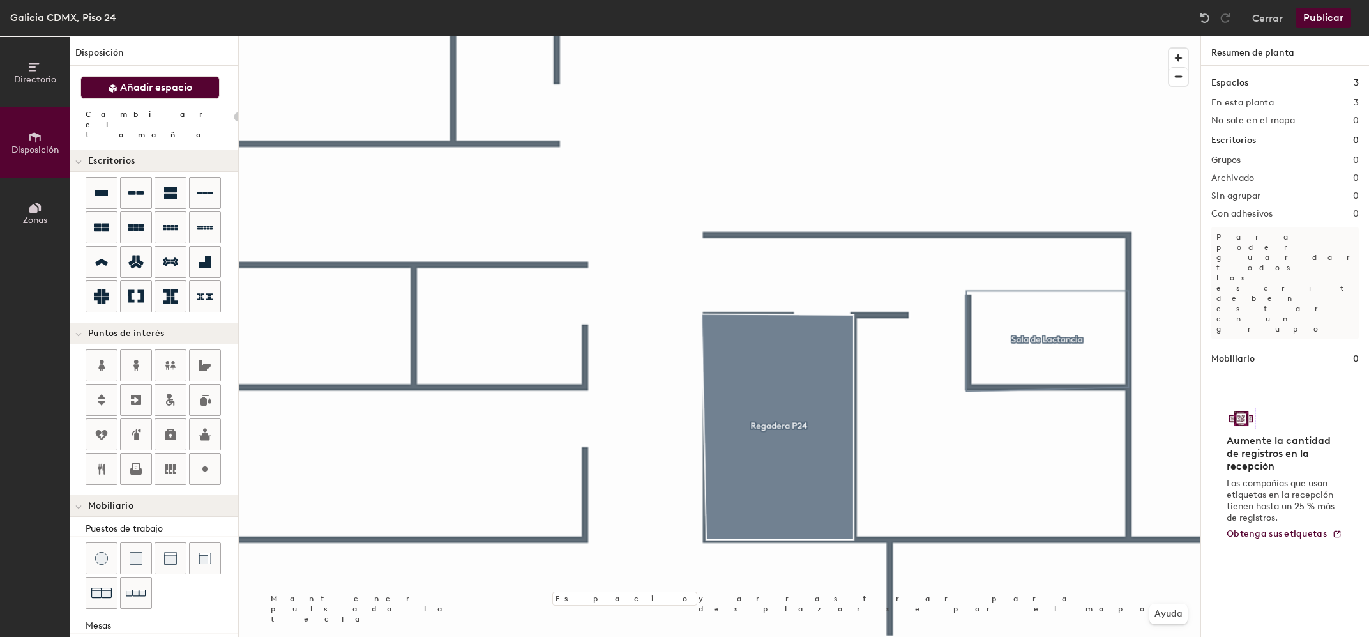
click at [179, 95] on button "Añadir espacio" at bounding box center [149, 87] width 139 height 23
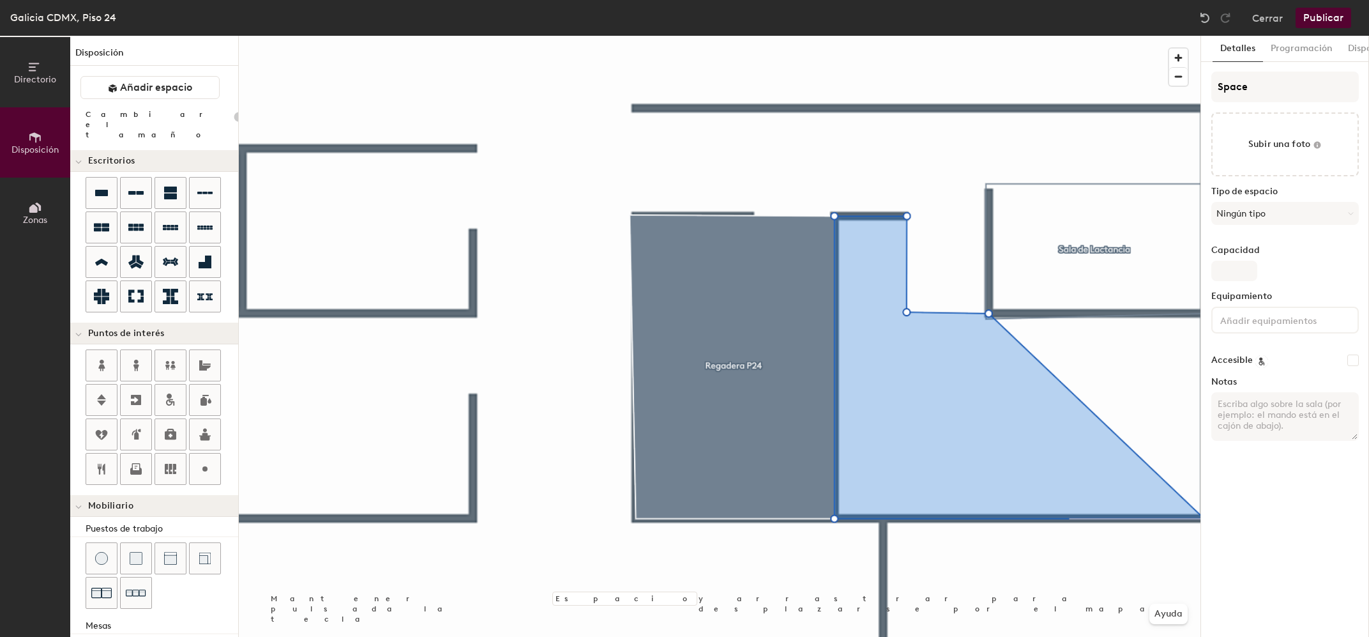
click at [1204, 509] on div "Directorio Disposición Zonas Disposición Añadir espacio Cambiar el tamaño Escri…" at bounding box center [684, 336] width 1369 height 601
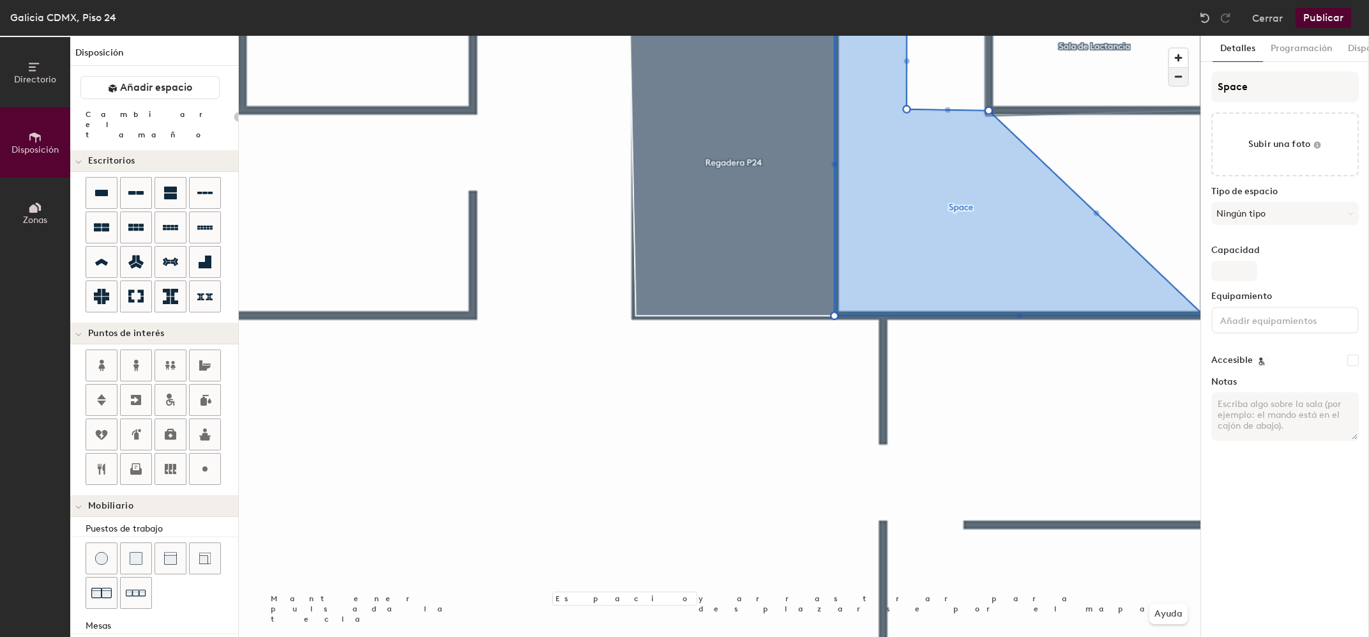
click at [1178, 79] on span "button" at bounding box center [1178, 77] width 19 height 18
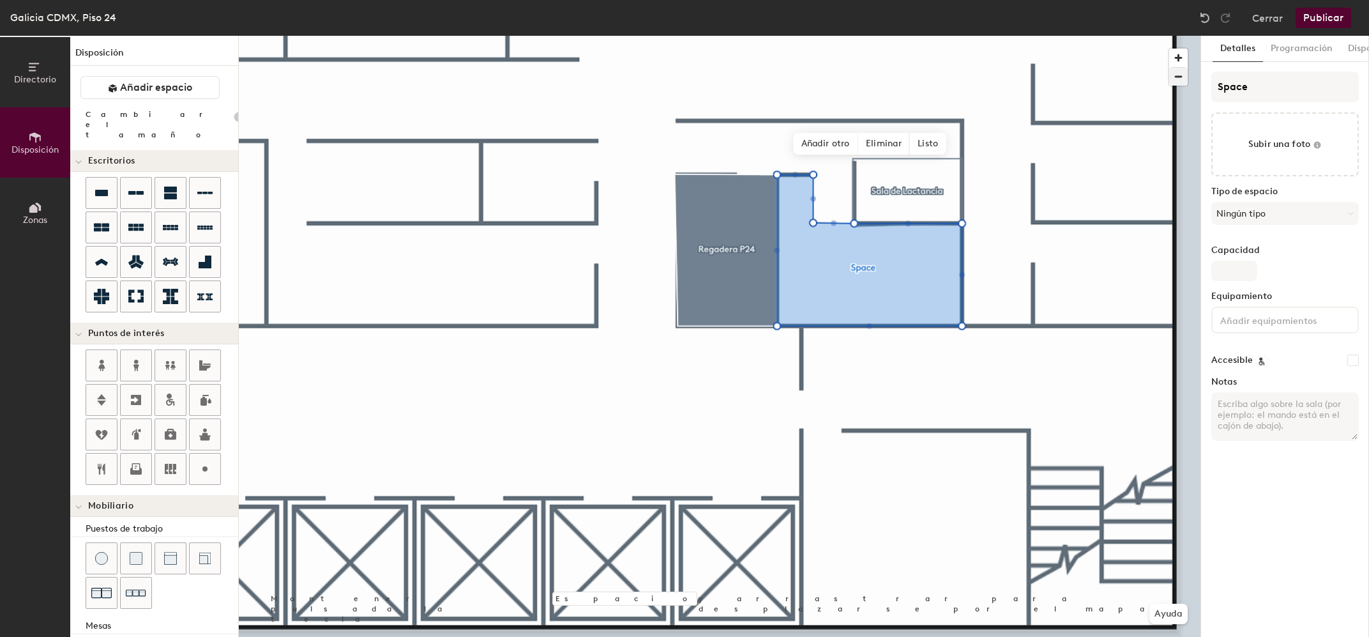
type input "20"
click at [1247, 93] on input "Space" at bounding box center [1285, 87] width 148 height 31
paste input "Wellness"
type input "Wellness"
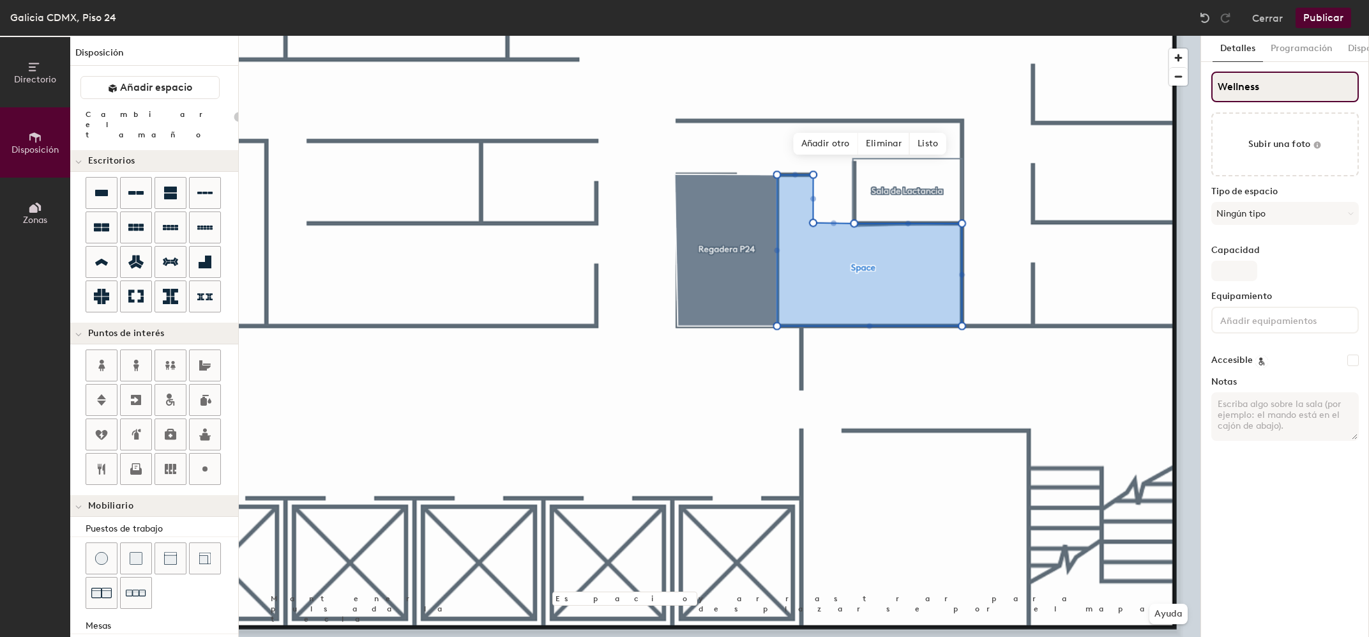
type input "20"
type input "Wellness"
click at [1333, 14] on button "Publicar" at bounding box center [1324, 18] width 56 height 20
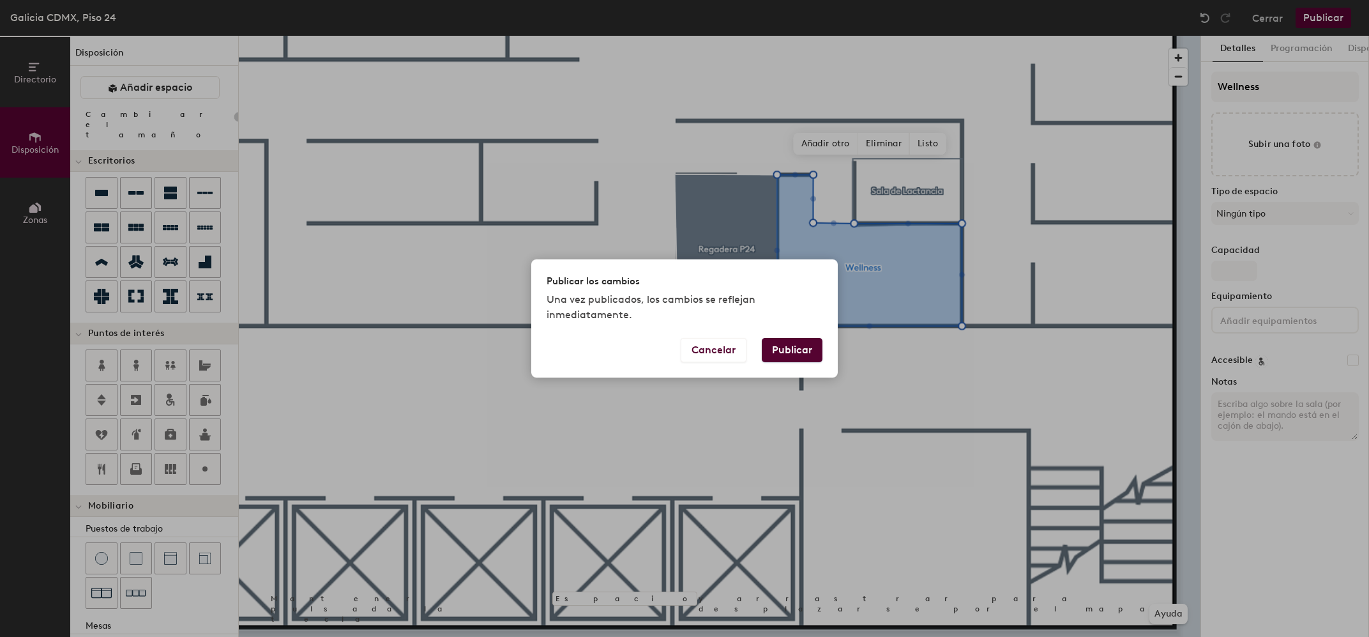
click at [791, 348] on button "Publicar" at bounding box center [792, 350] width 61 height 24
type input "20"
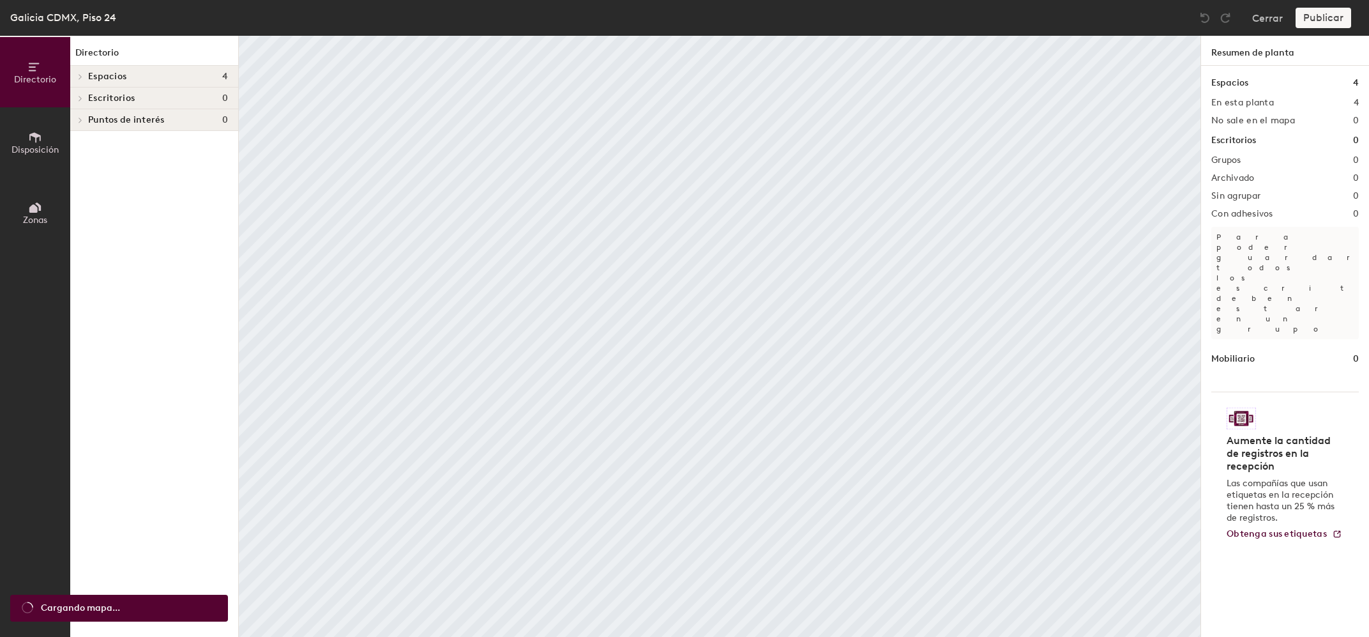
click at [130, 78] on h4 "Espacios 4" at bounding box center [158, 77] width 140 height 10
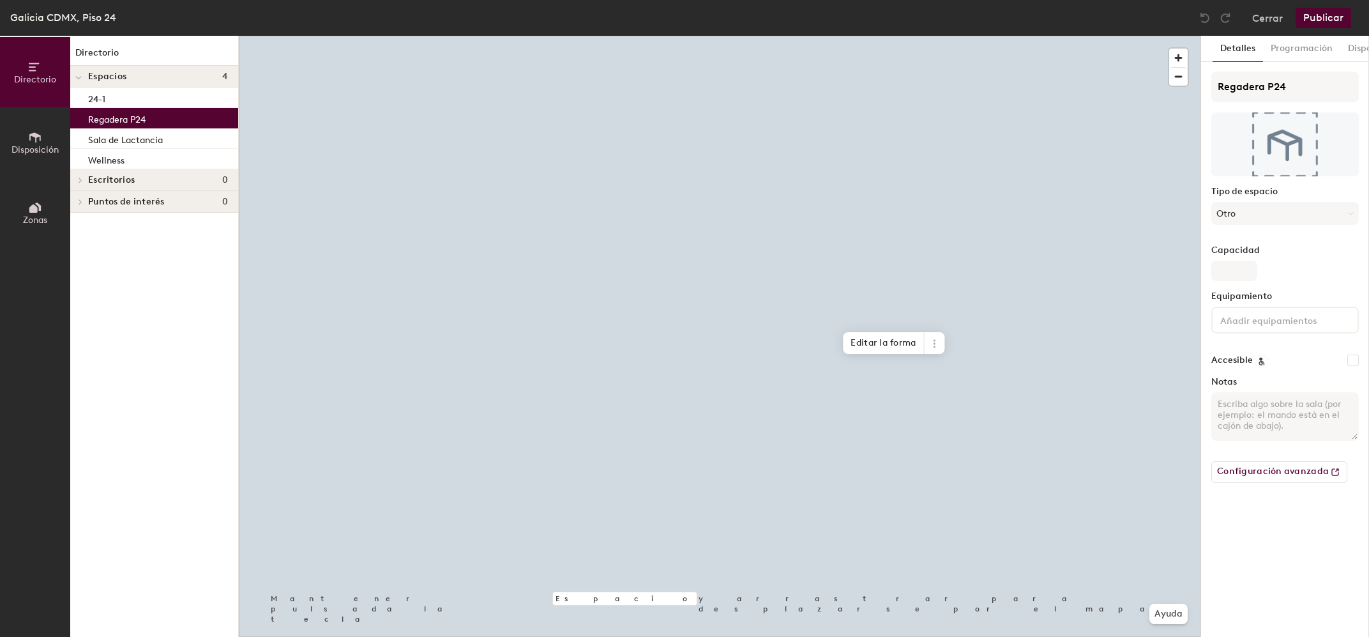
click at [130, 123] on p "Regadera P24" at bounding box center [116, 117] width 57 height 15
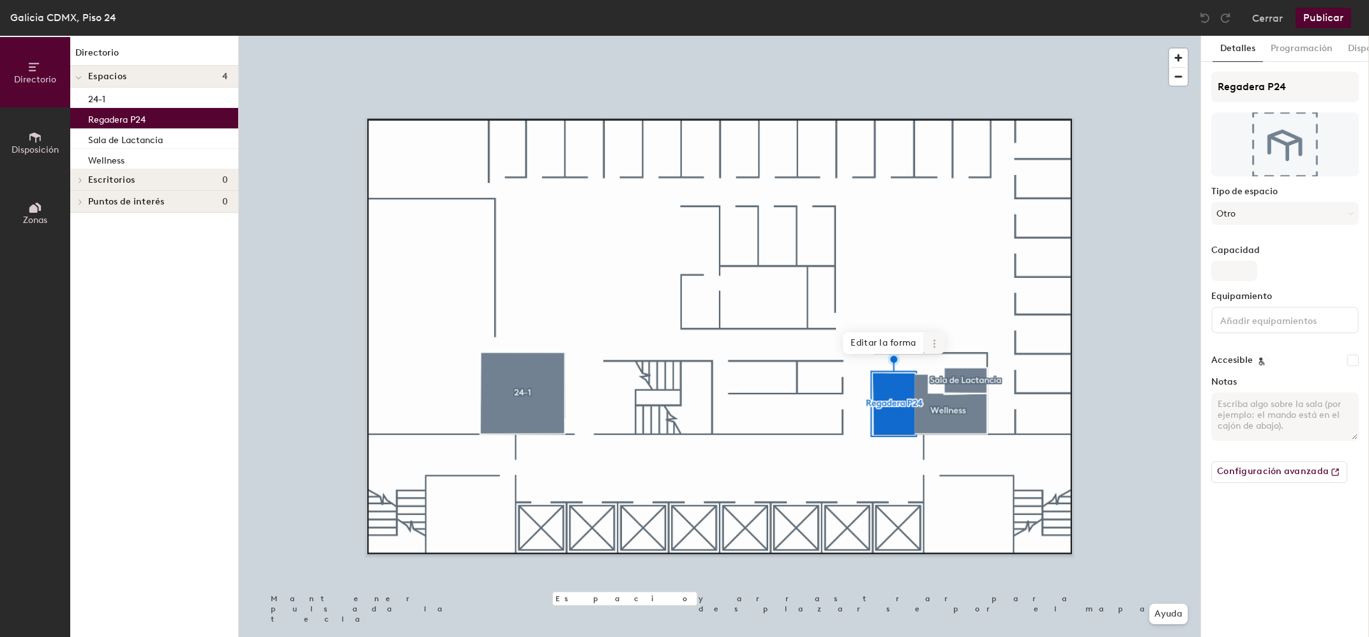
click at [939, 344] on icon at bounding box center [935, 343] width 10 height 10
click at [952, 397] on span "Archivar" at bounding box center [981, 406] width 114 height 22
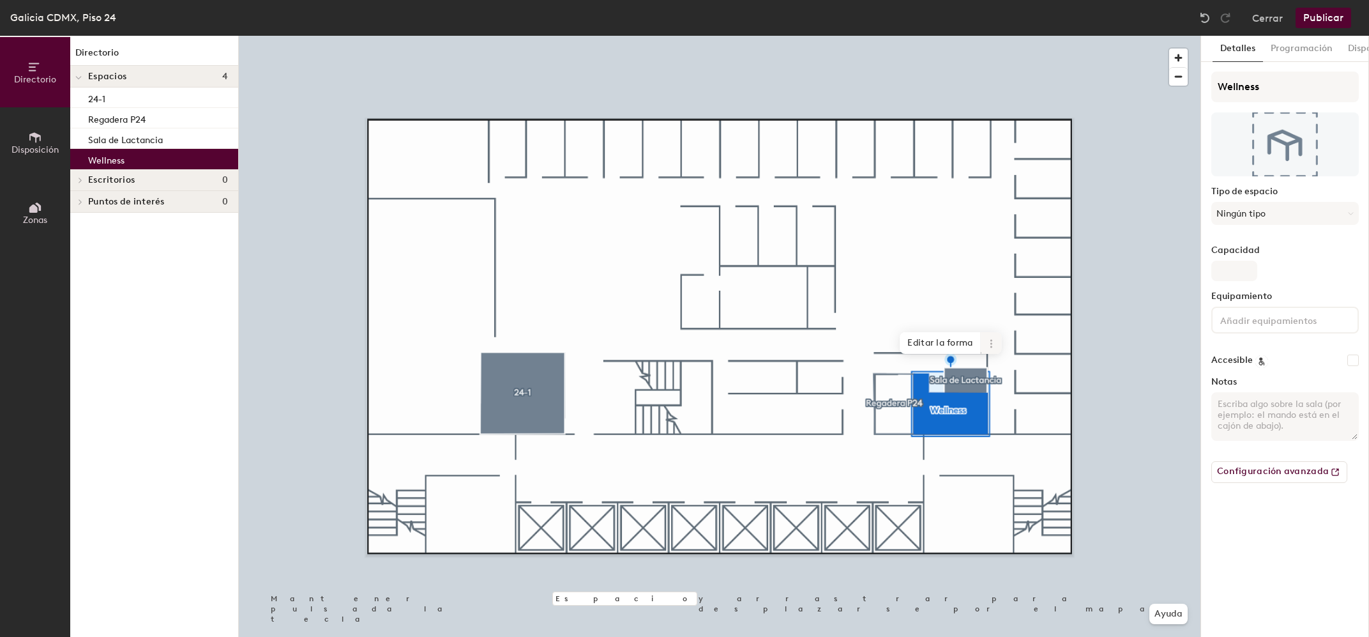
click at [992, 346] on icon at bounding box center [991, 346] width 2 height 2
click at [1023, 395] on span "Archivar" at bounding box center [1038, 406] width 114 height 22
click at [959, 344] on span "Editar la forma" at bounding box center [940, 343] width 81 height 22
click at [978, 354] on span "Listo" at bounding box center [977, 355] width 36 height 22
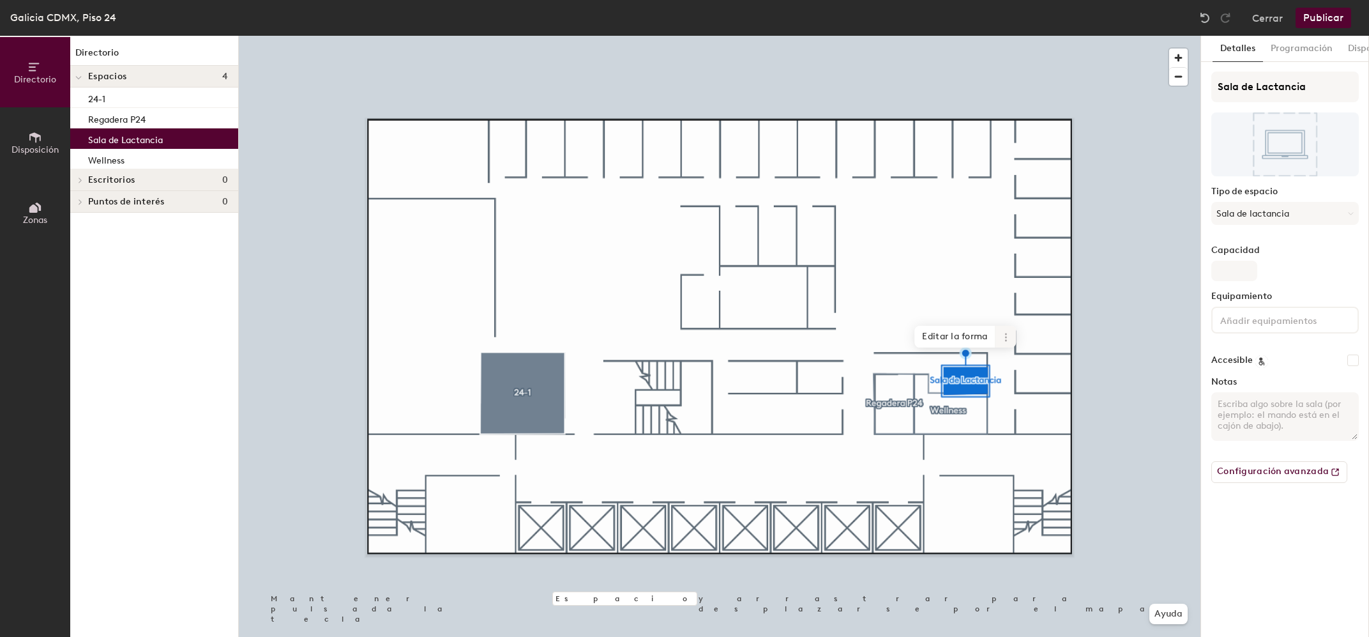
click at [1000, 341] on span at bounding box center [1006, 337] width 20 height 22
click at [1014, 389] on span "Archivar" at bounding box center [1053, 400] width 114 height 22
click at [1314, 471] on button "Configuración avanzada" at bounding box center [1279, 472] width 136 height 22
click at [1339, 19] on button "Publicar" at bounding box center [1324, 18] width 56 height 20
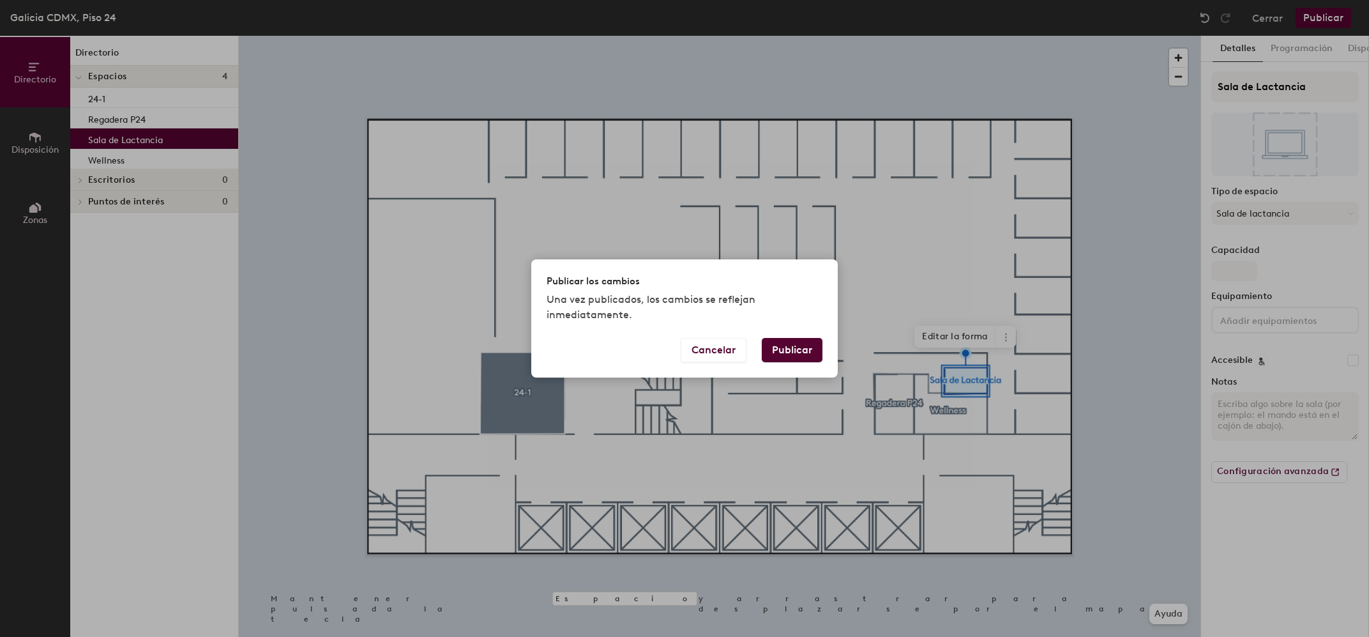
click at [782, 356] on button "Publicar" at bounding box center [792, 350] width 61 height 24
